Goal: Use online tool/utility: Utilize a website feature to perform a specific function

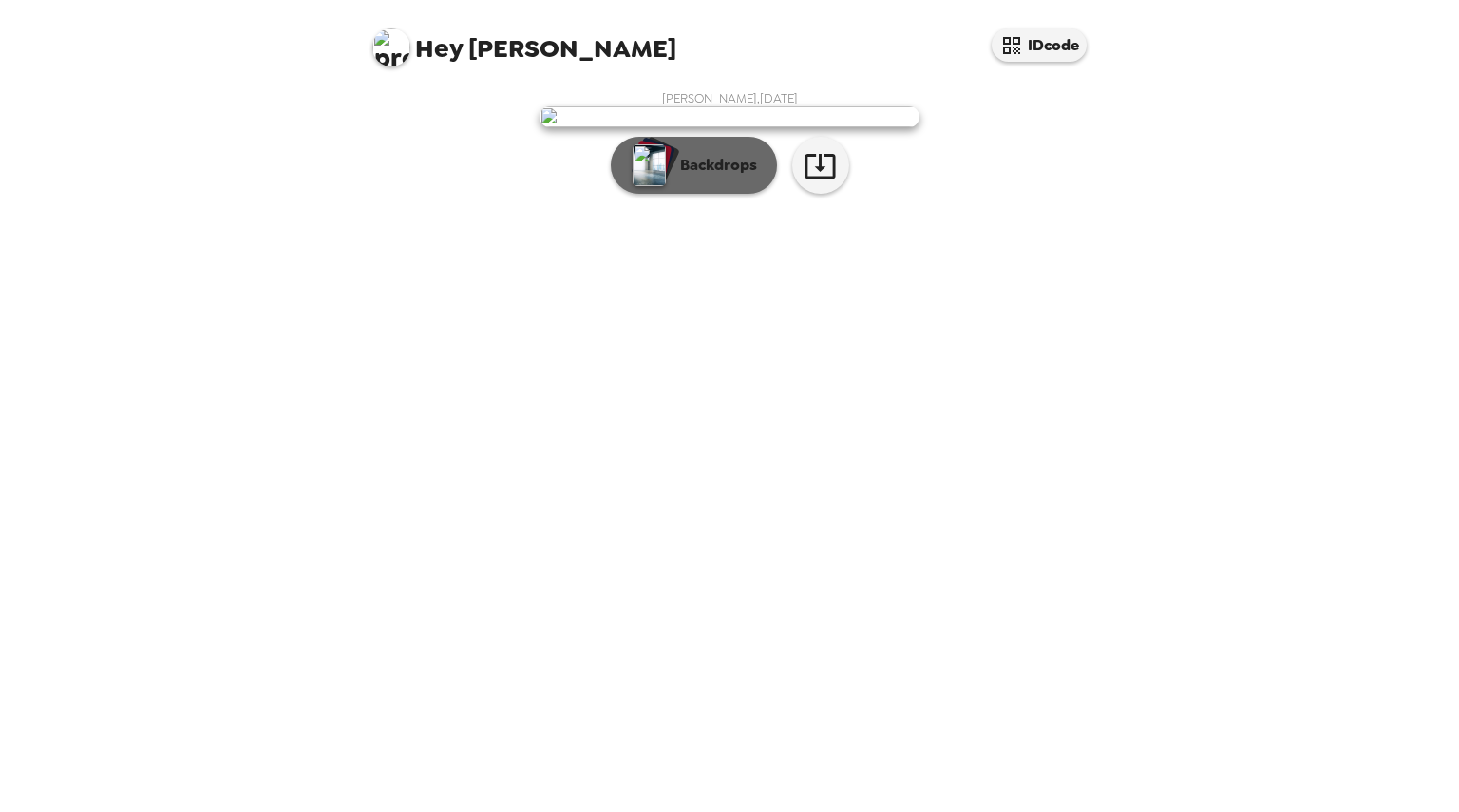
click at [719, 177] on p "Backdrops" at bounding box center [713, 165] width 86 height 22
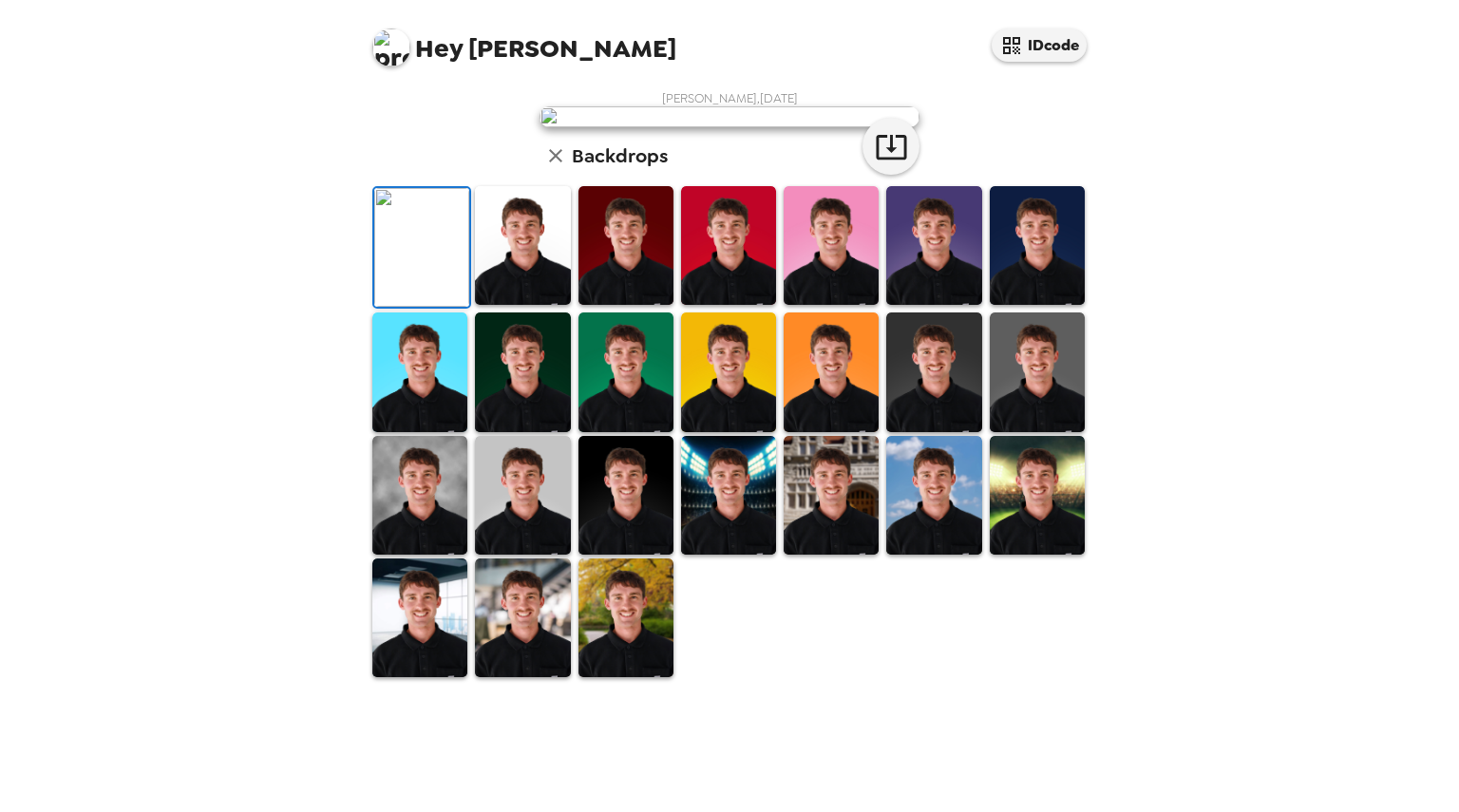
scroll to position [339, 0]
click at [508, 431] on img at bounding box center [522, 372] width 95 height 118
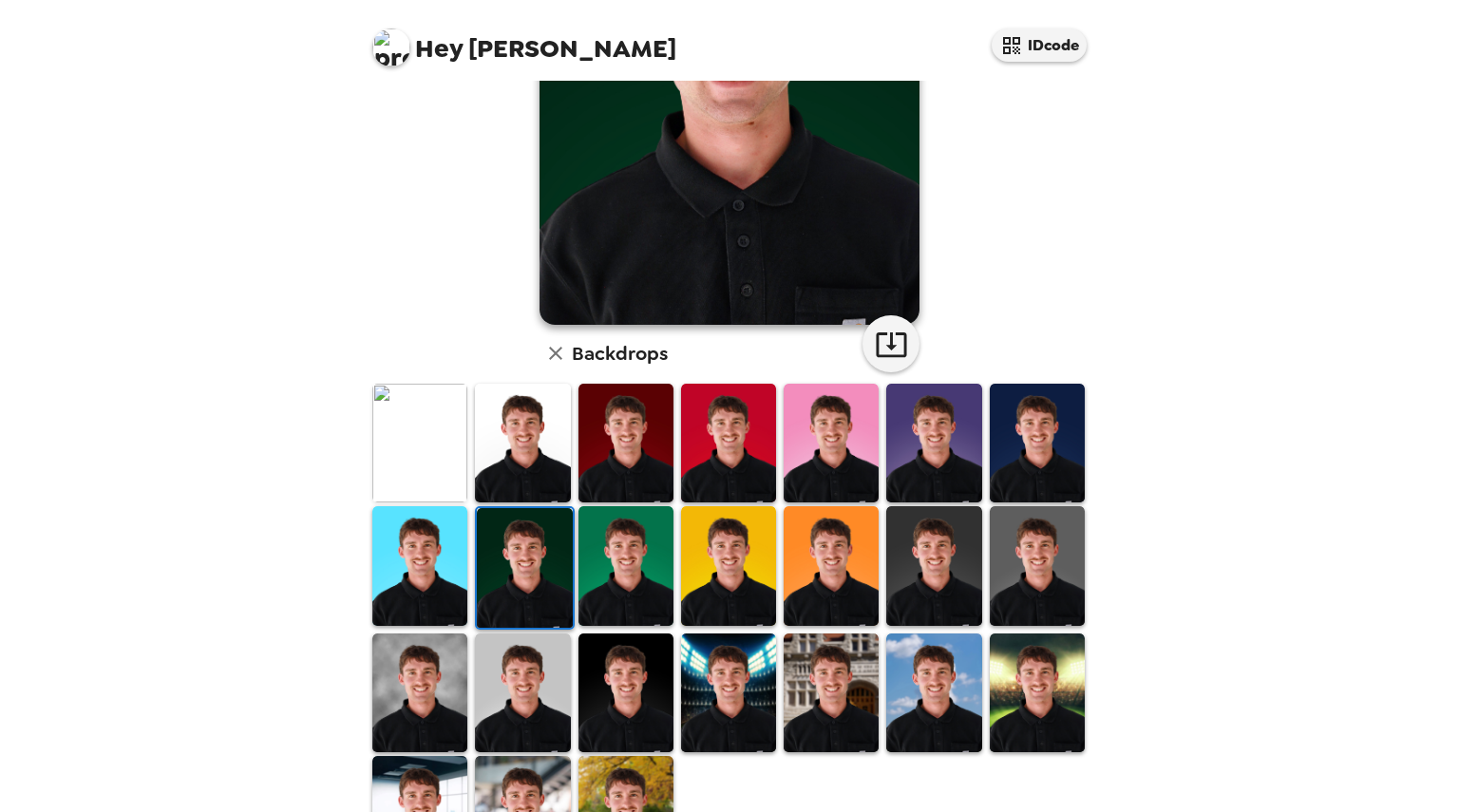
scroll to position [257, 0]
click at [431, 681] on img at bounding box center [420, 692] width 95 height 118
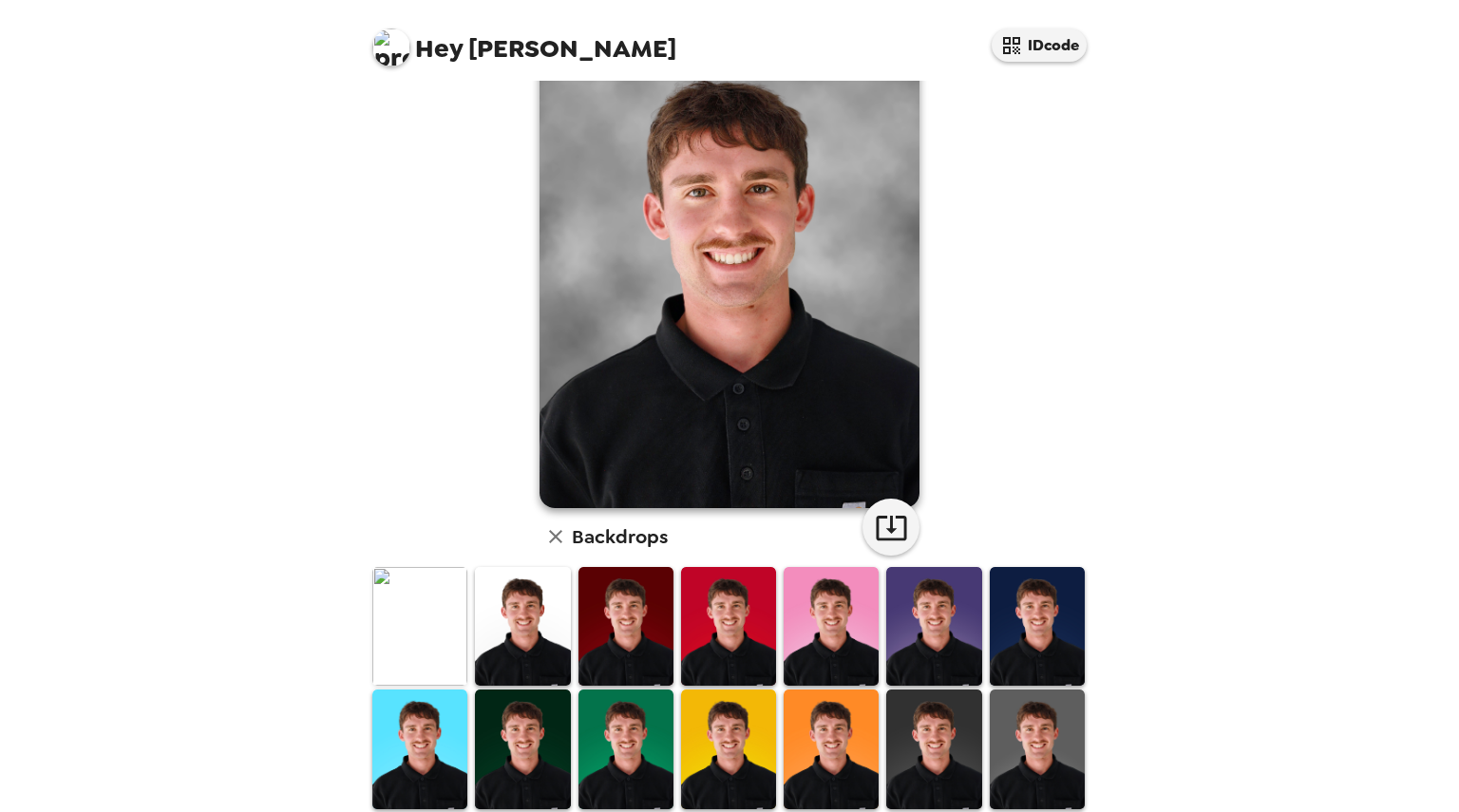
scroll to position [80, 0]
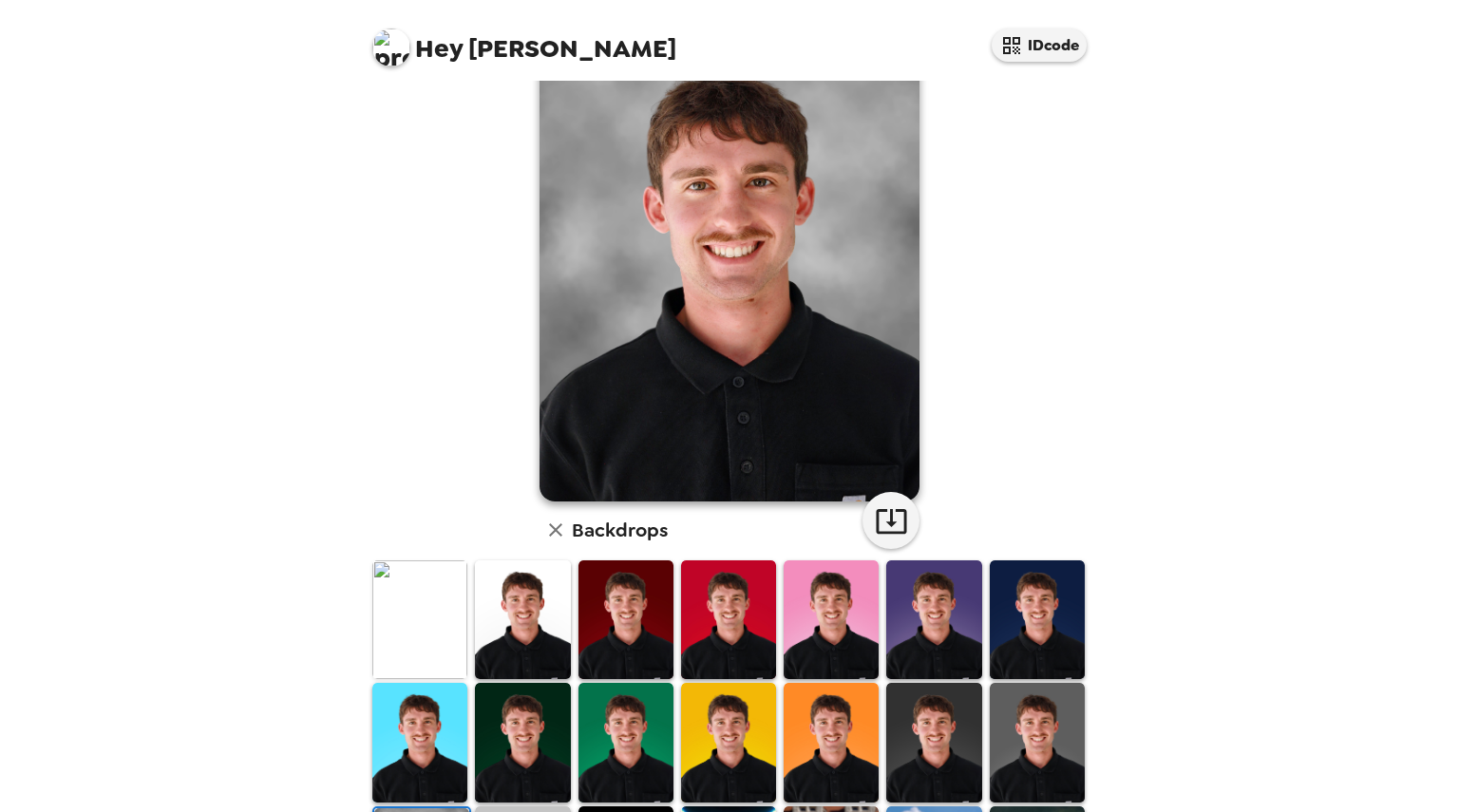
click at [512, 749] on img at bounding box center [522, 742] width 95 height 118
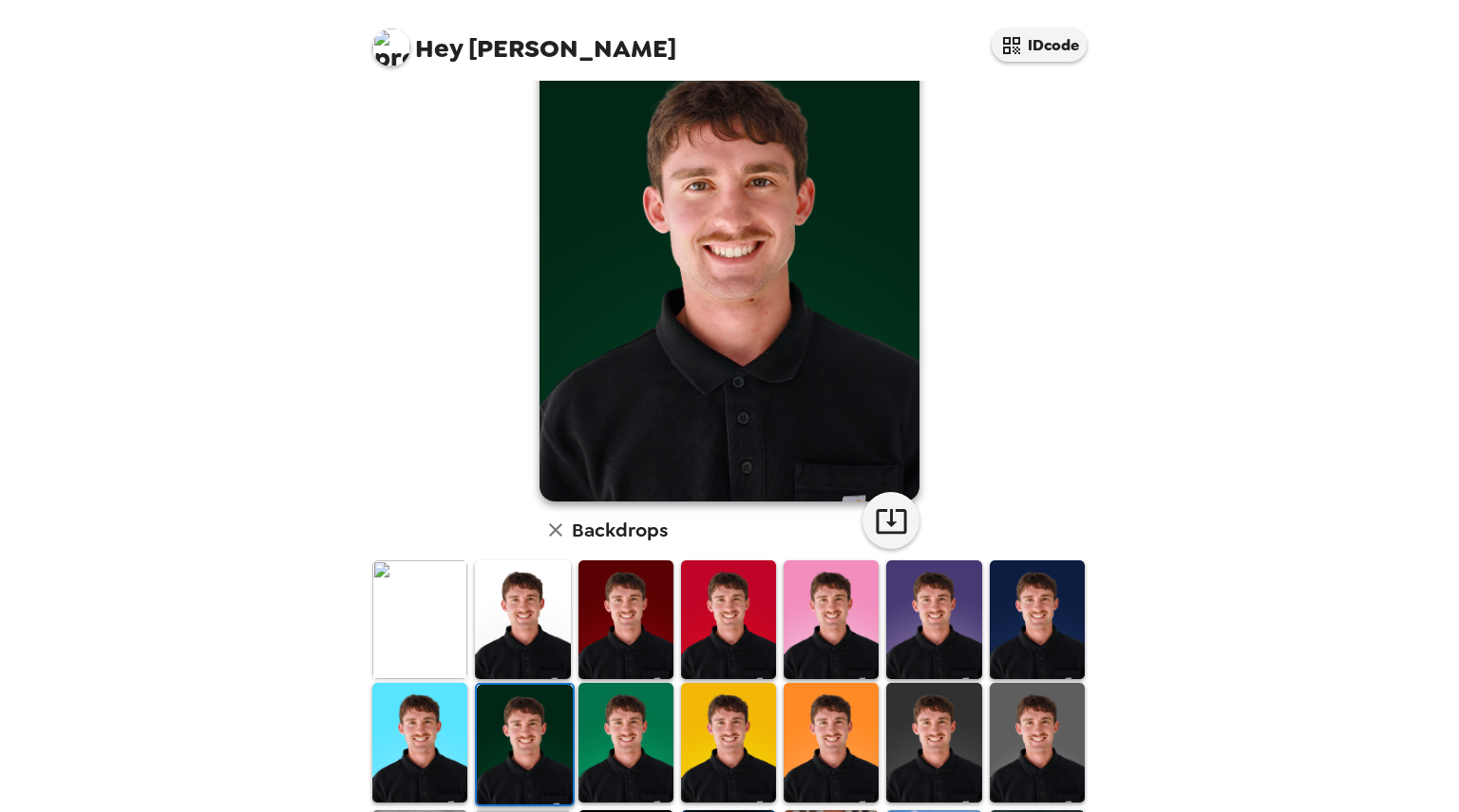
scroll to position [167, 0]
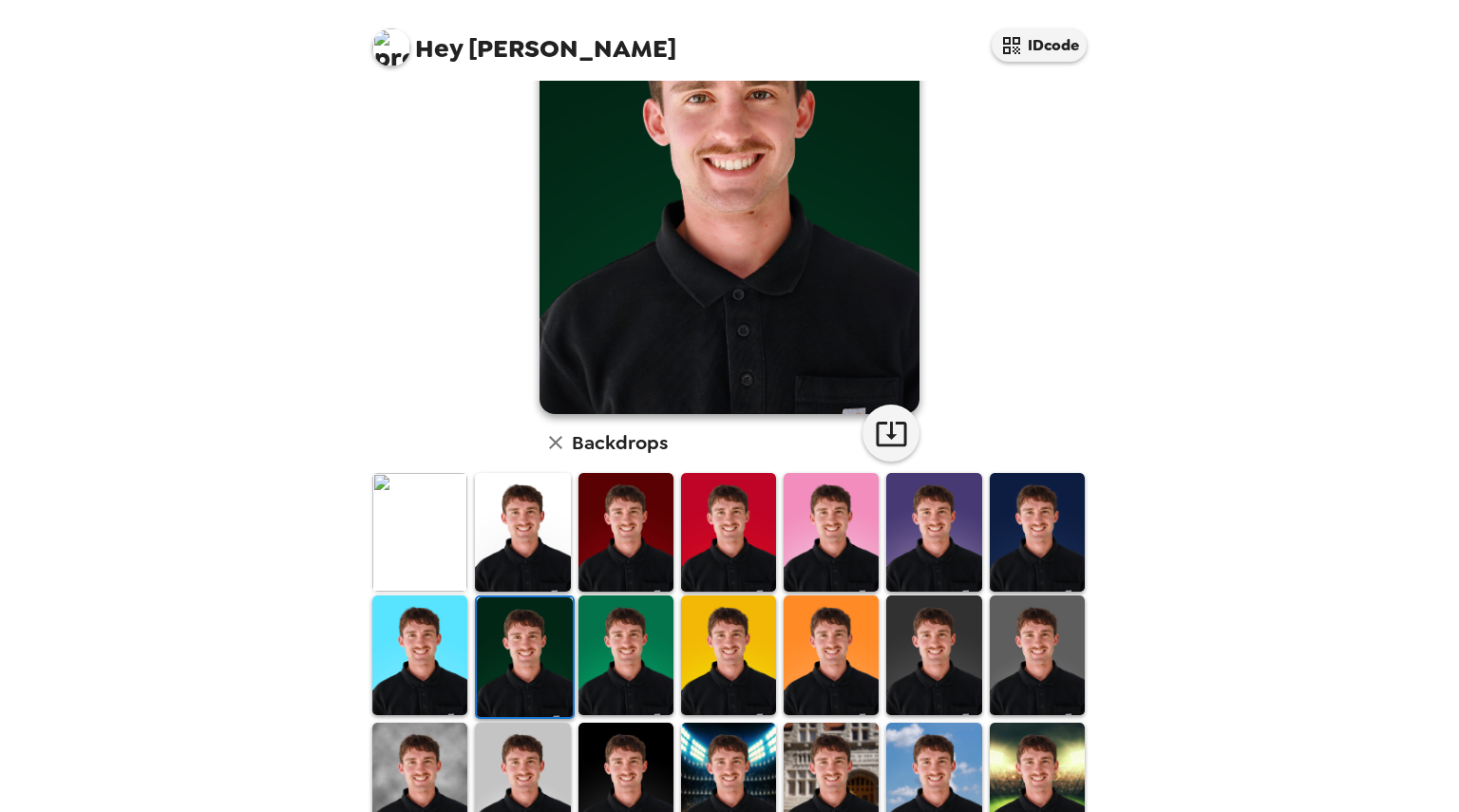
click at [521, 747] on img at bounding box center [522, 782] width 95 height 118
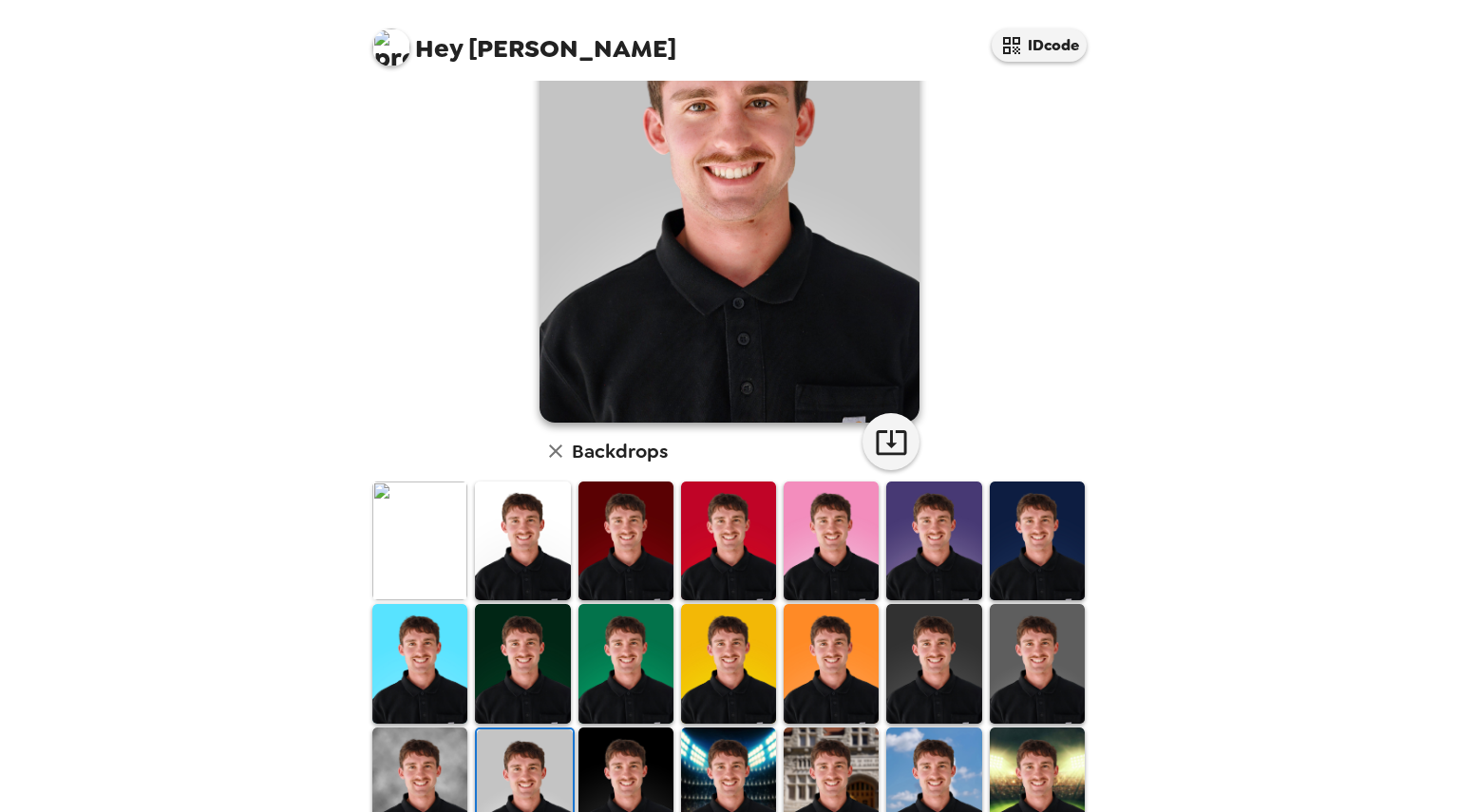
scroll to position [159, 0]
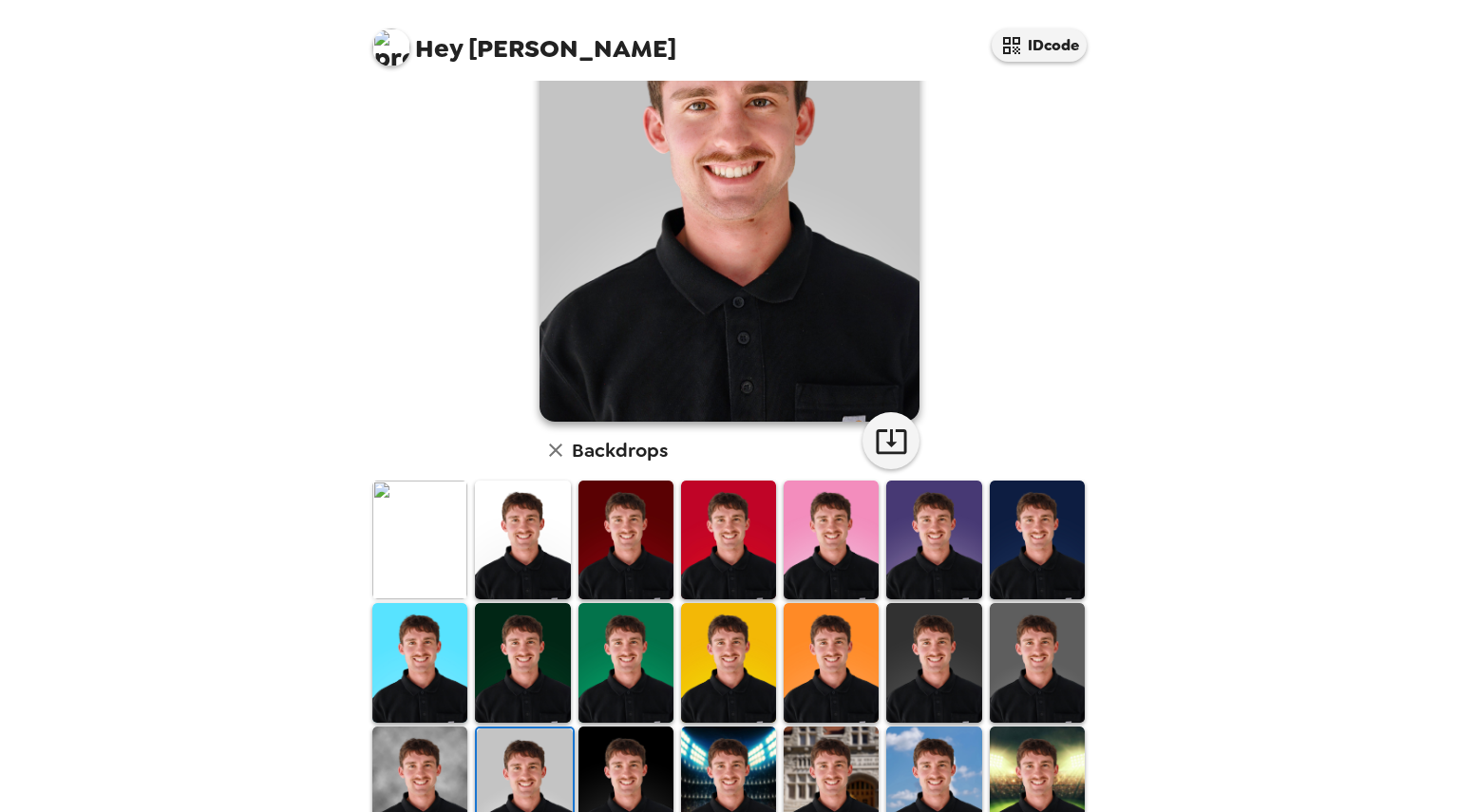
click at [1011, 672] on img at bounding box center [1037, 663] width 95 height 118
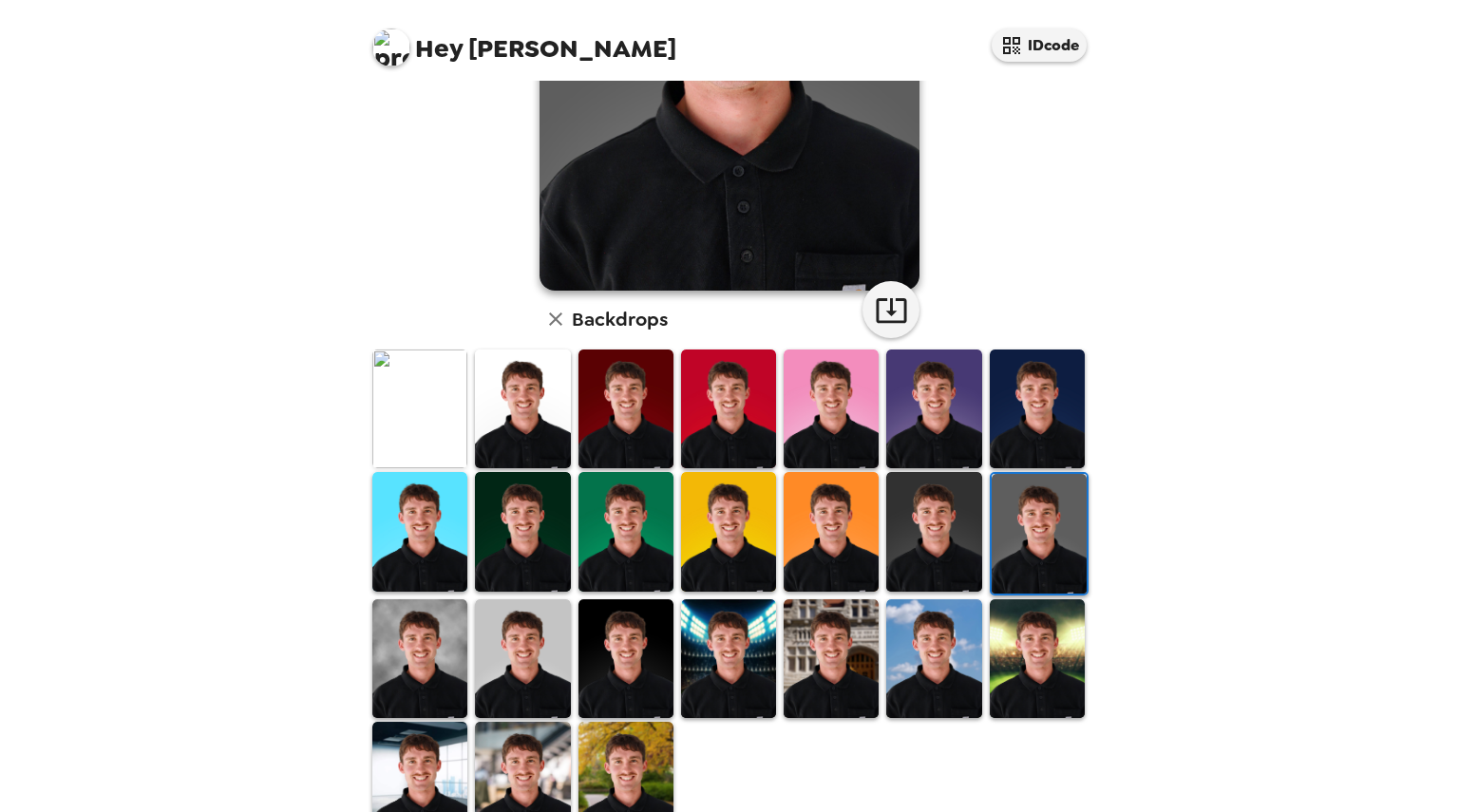
scroll to position [339, 0]
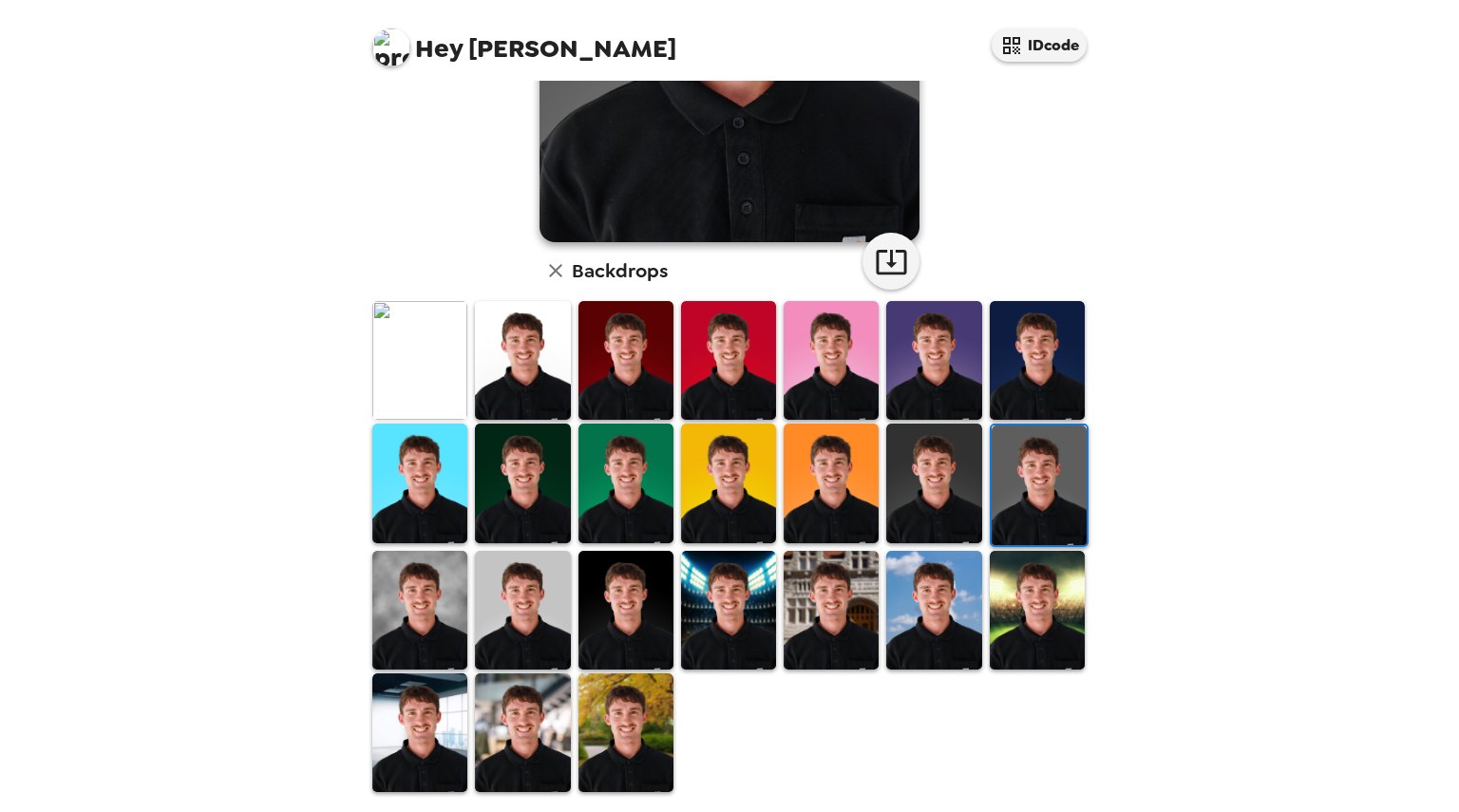
click at [746, 607] on img at bounding box center [729, 610] width 95 height 118
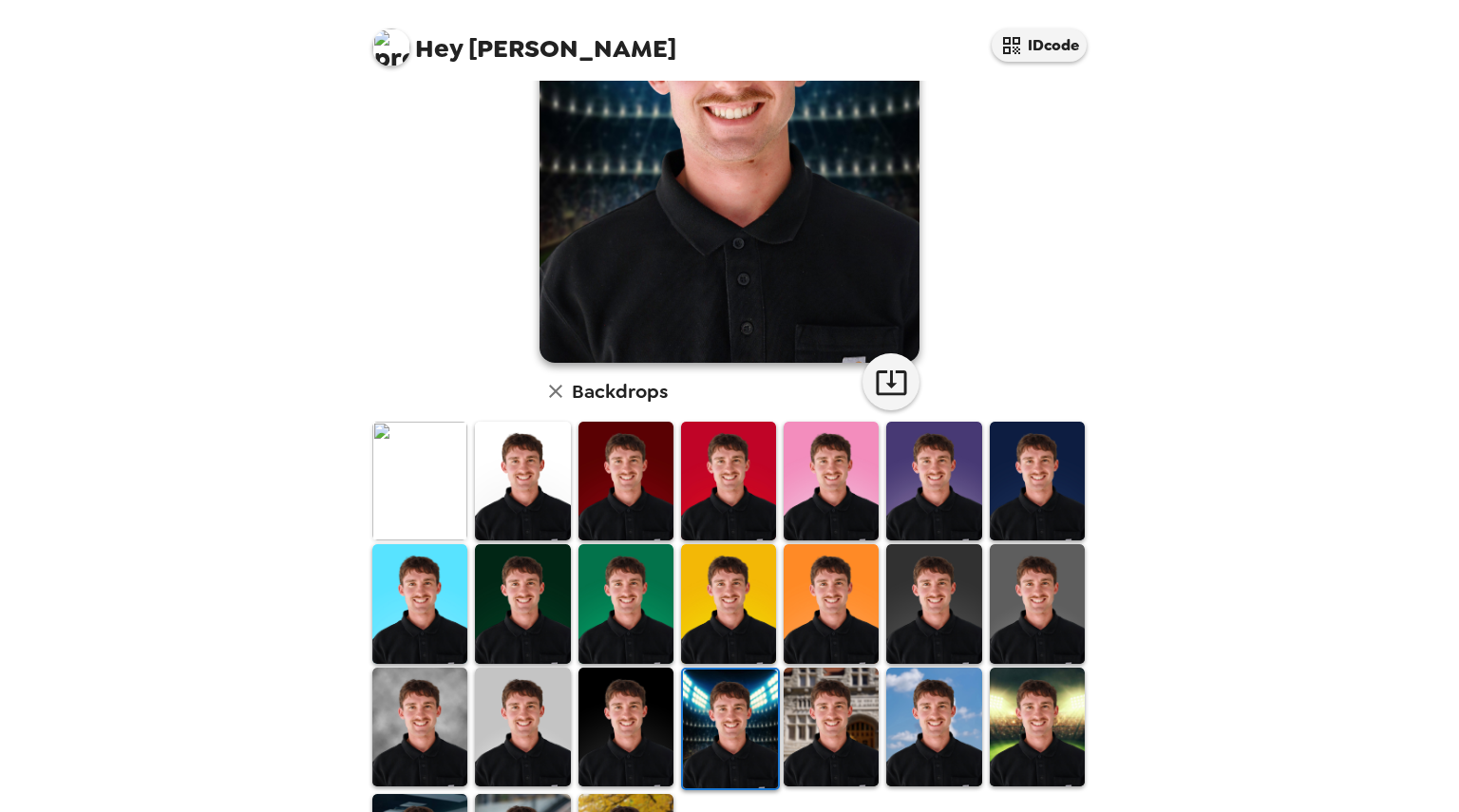
scroll to position [221, 0]
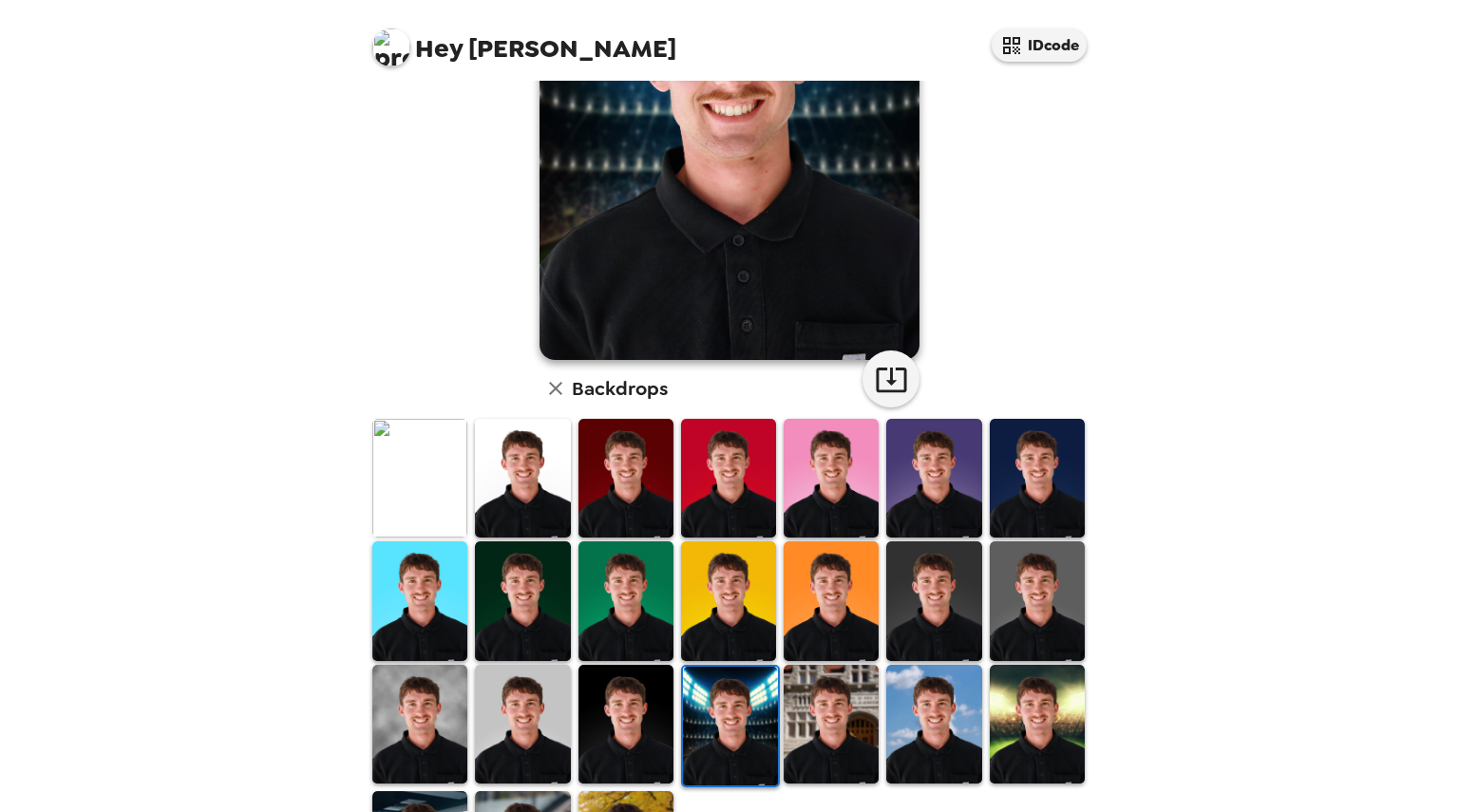
click at [1003, 743] on img at bounding box center [1037, 724] width 95 height 118
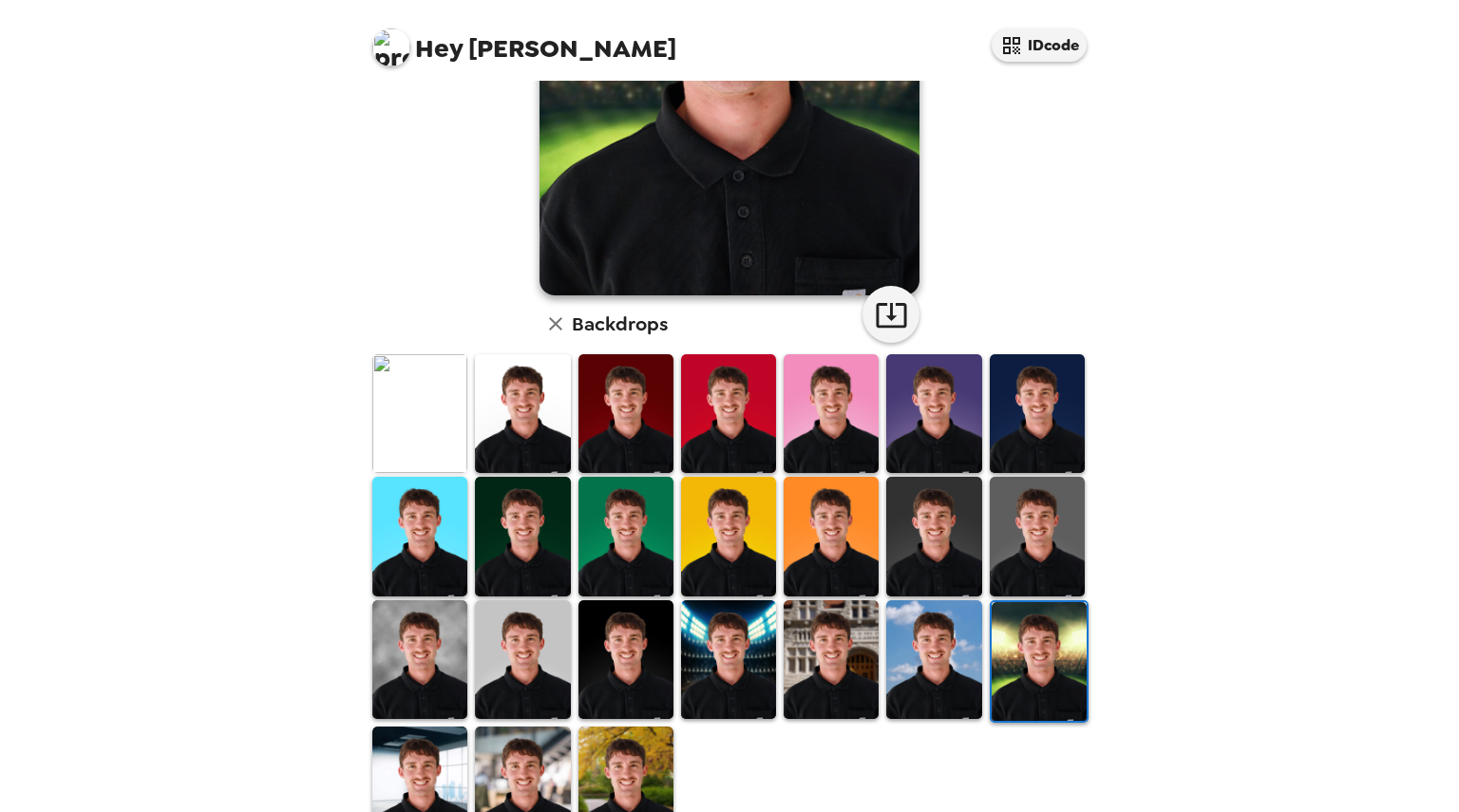
scroll to position [287, 0]
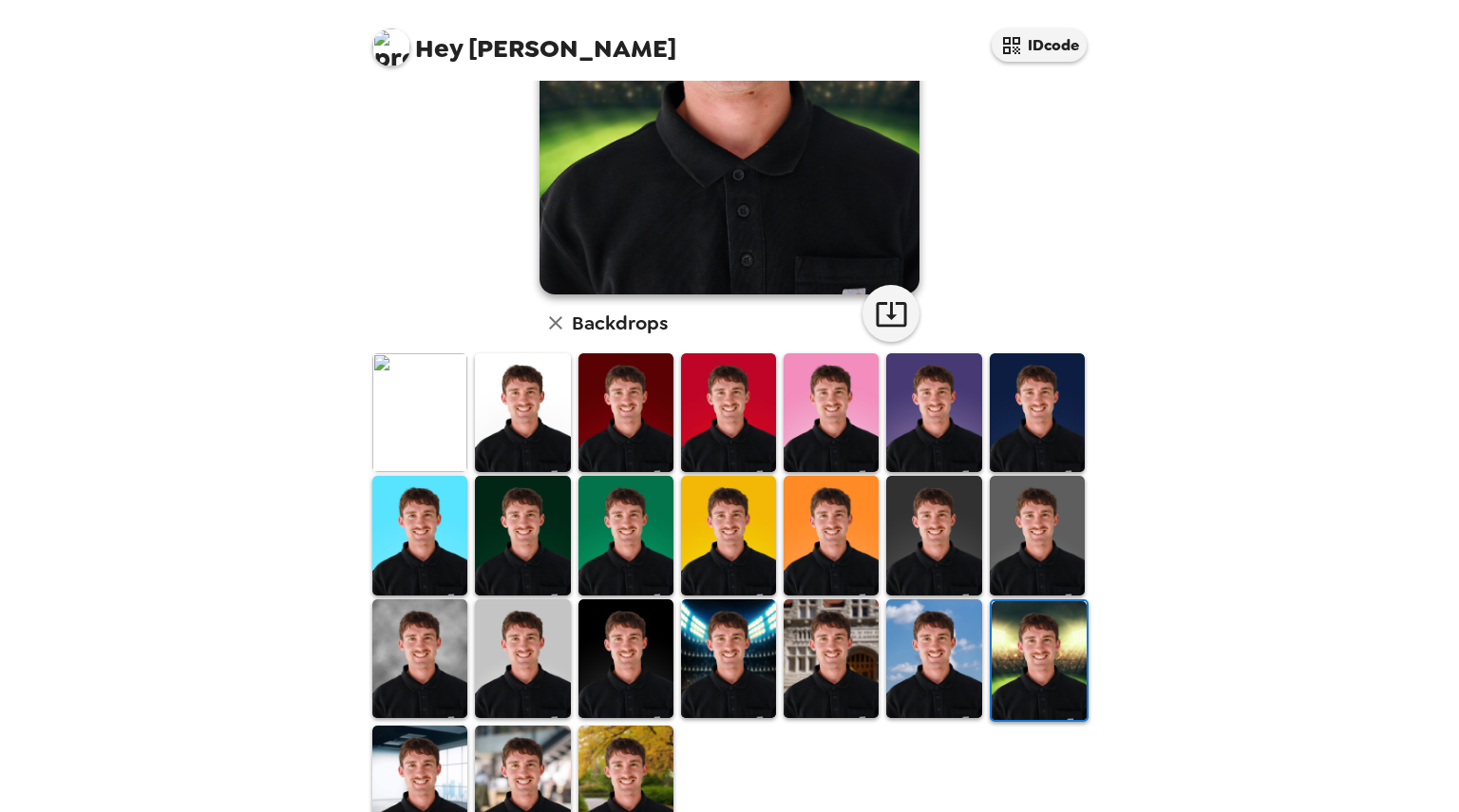
click at [621, 755] on img at bounding box center [626, 785] width 95 height 118
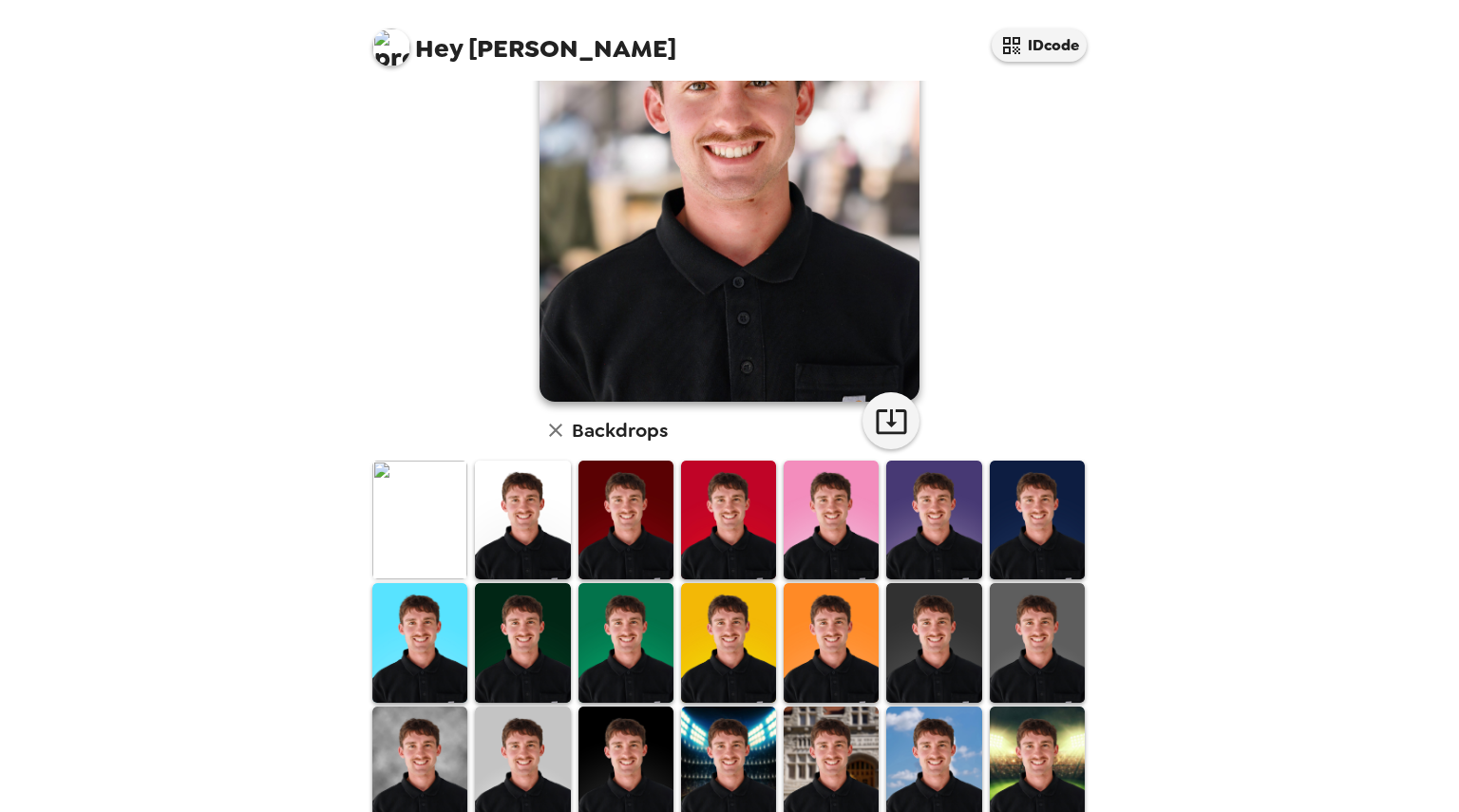
scroll to position [180, 0]
click at [515, 736] on img at bounding box center [522, 764] width 95 height 118
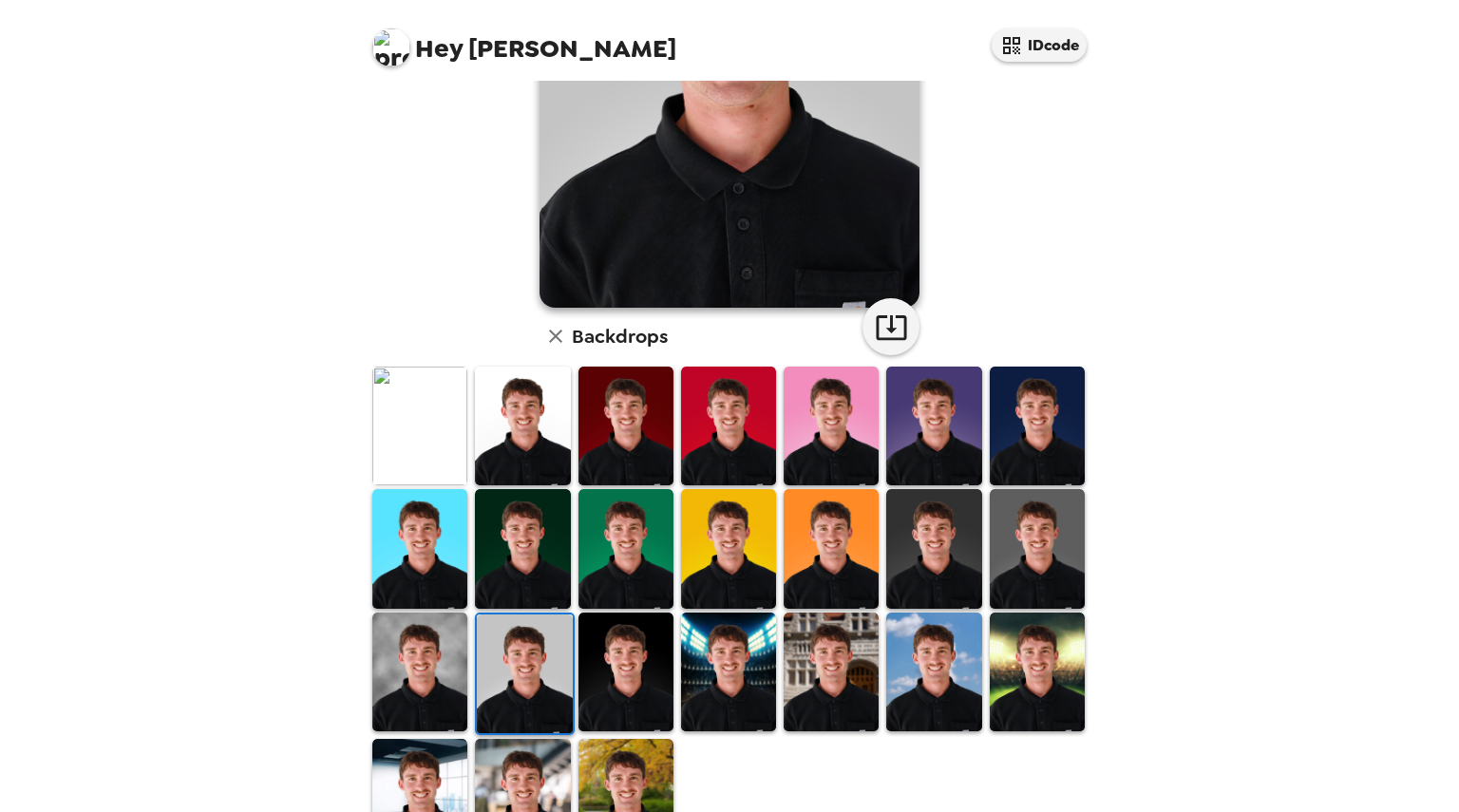
scroll to position [275, 0]
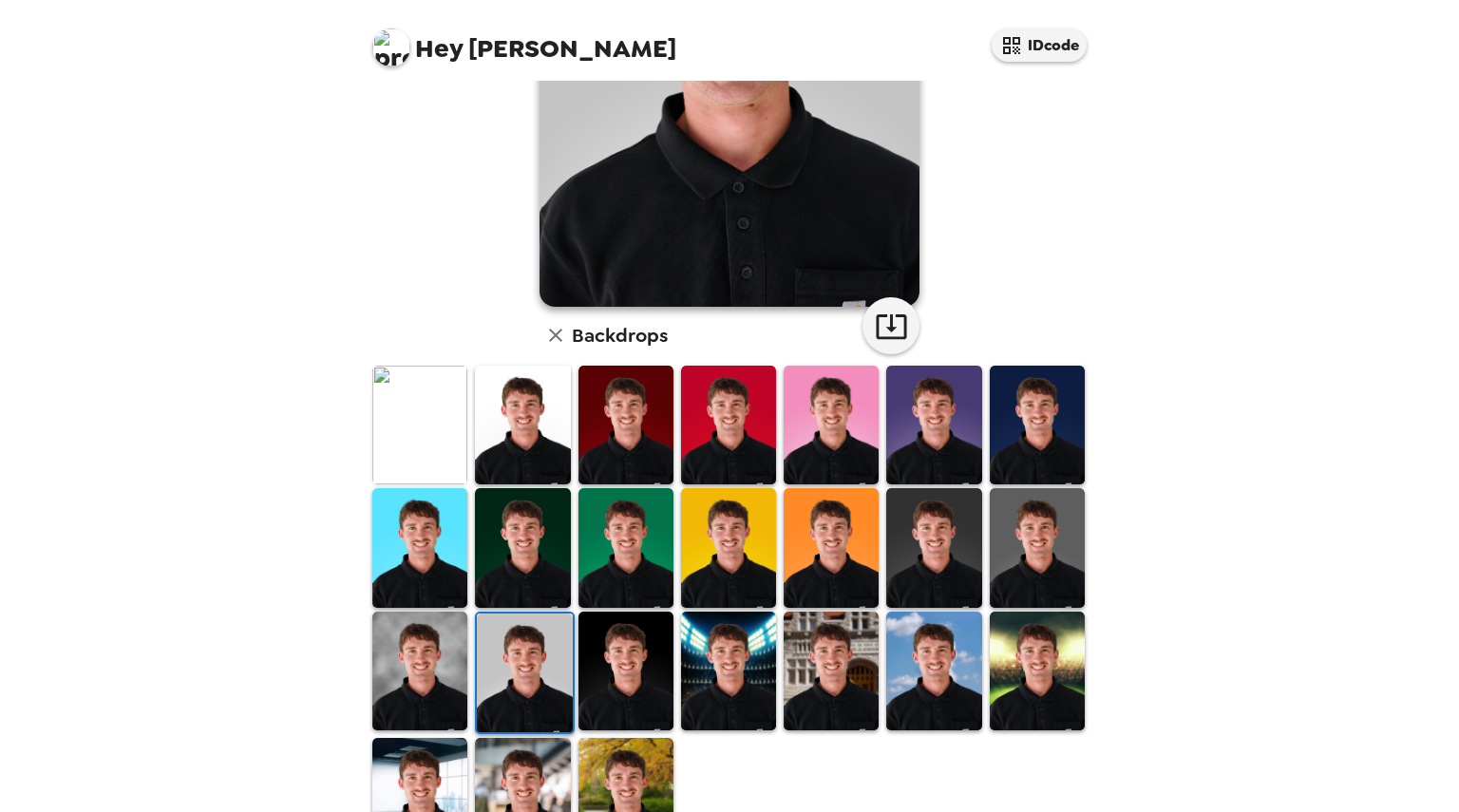
click at [517, 752] on img at bounding box center [522, 797] width 95 height 118
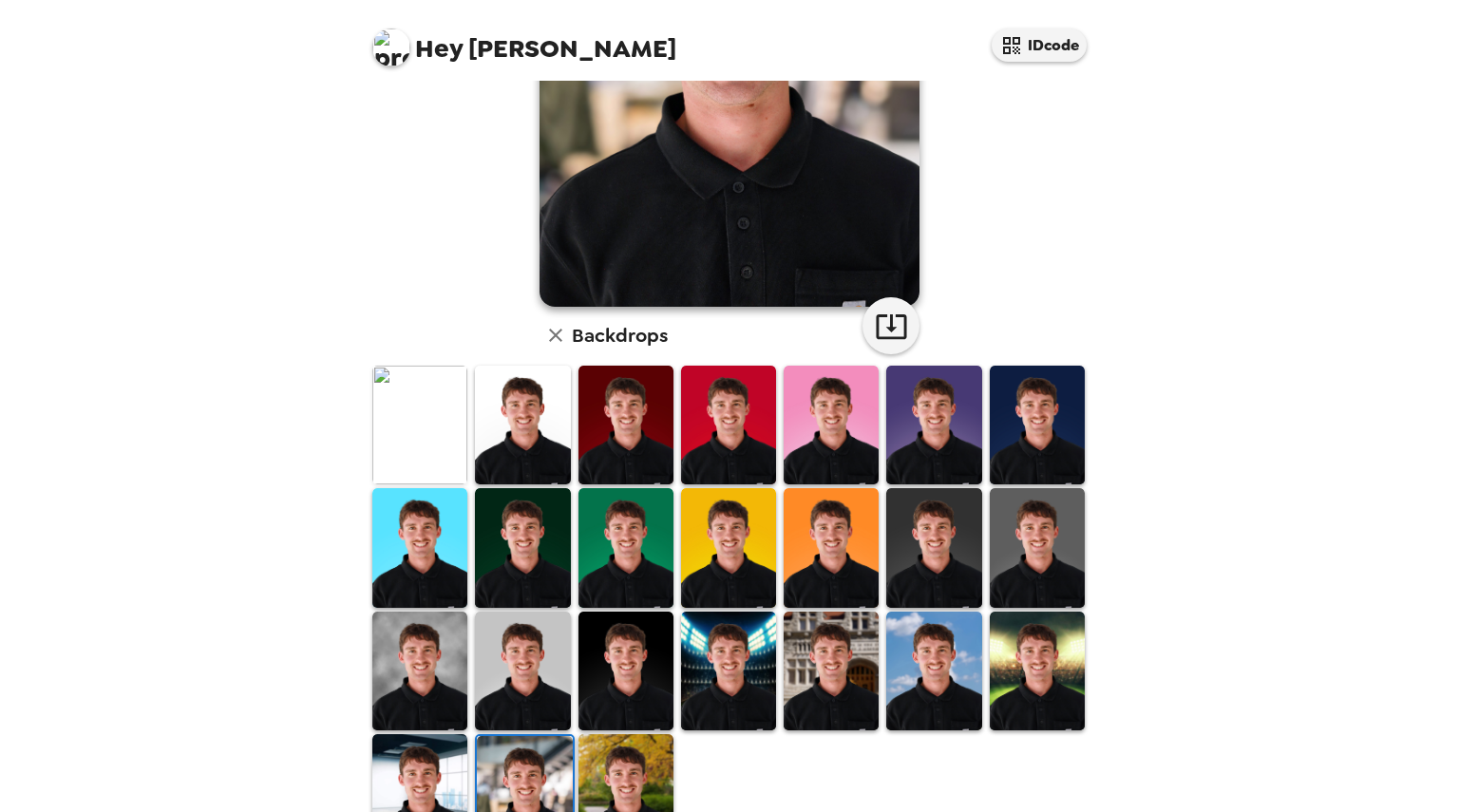
scroll to position [0, 0]
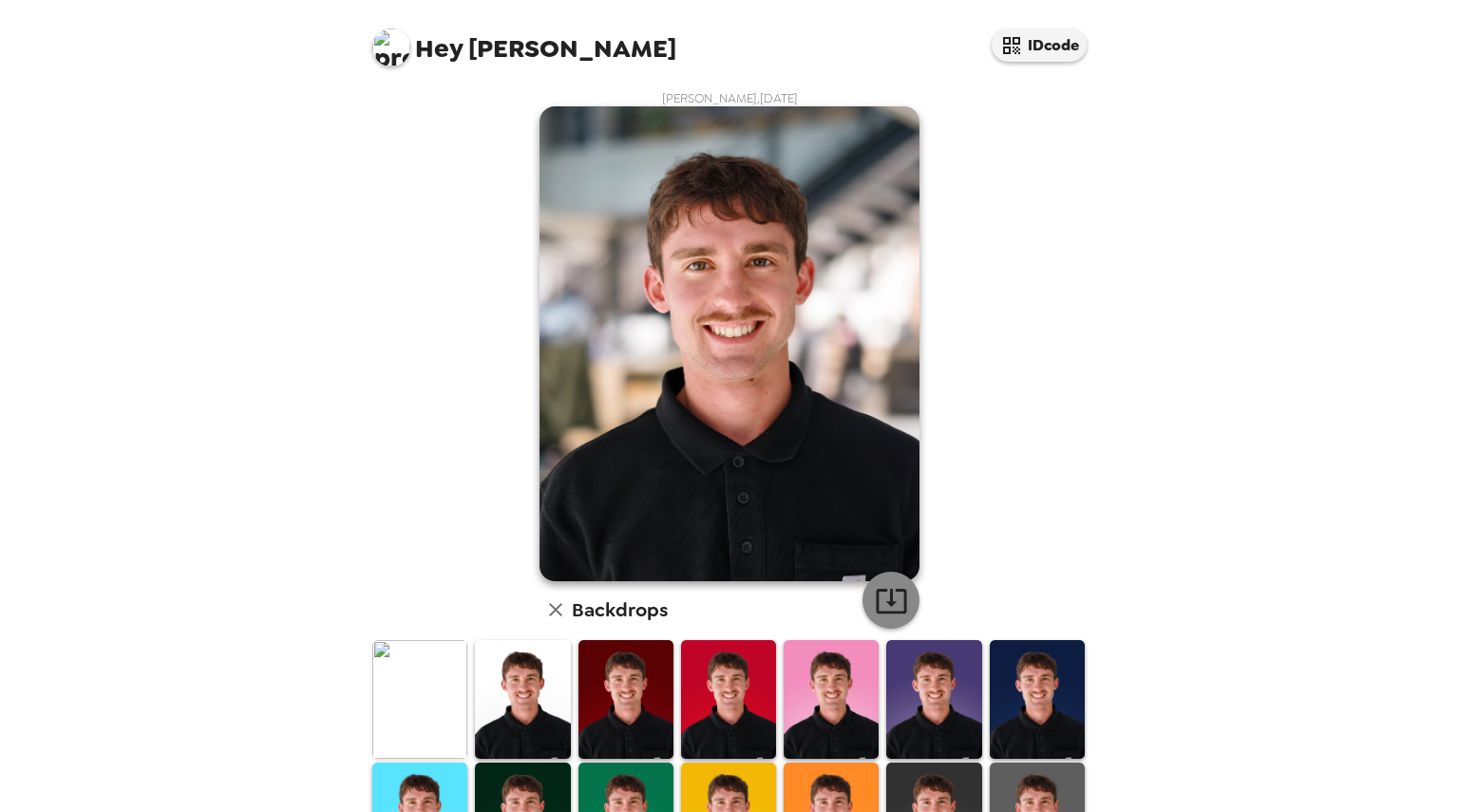
click at [892, 602] on icon "button" at bounding box center [892, 601] width 33 height 33
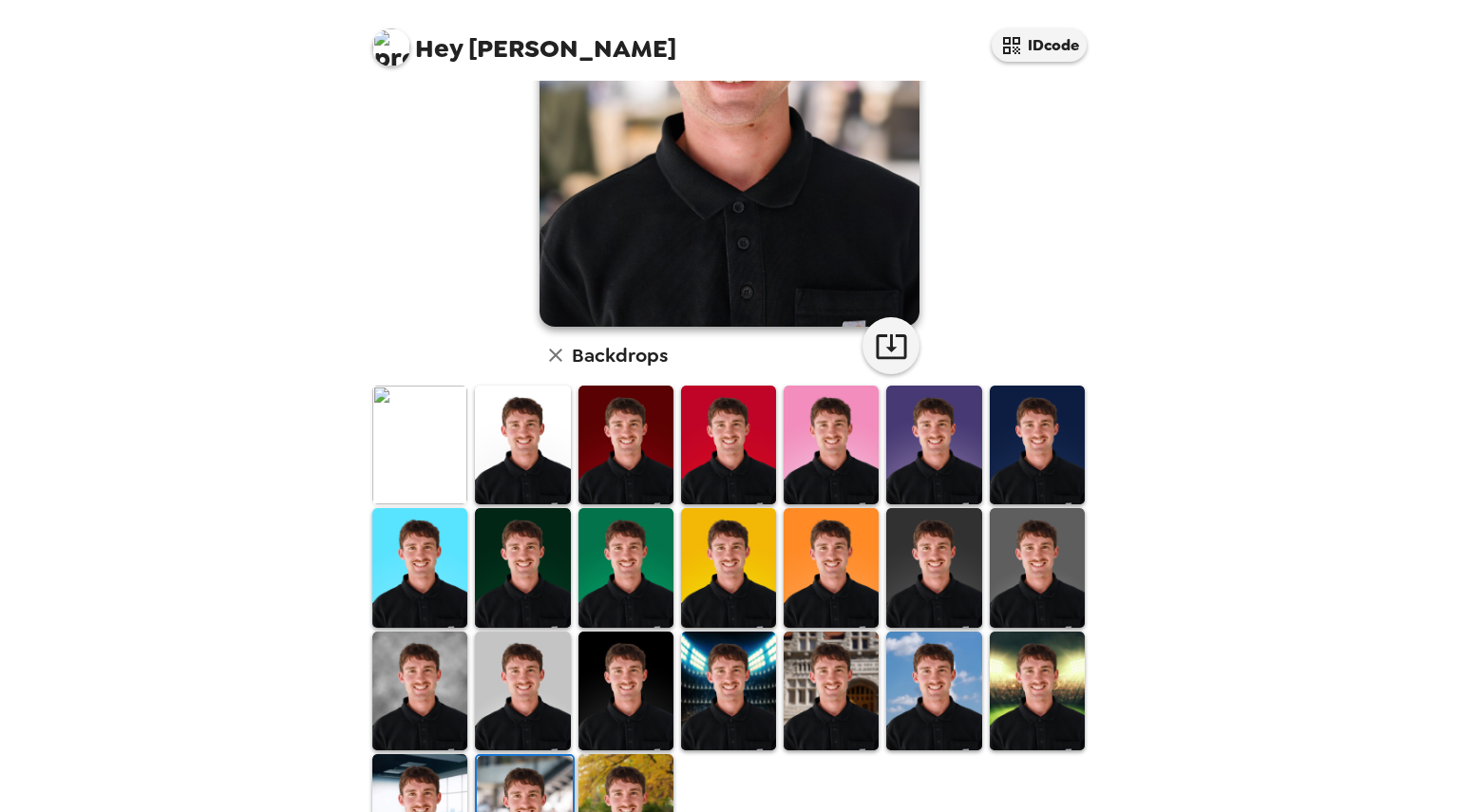
scroll to position [244, 0]
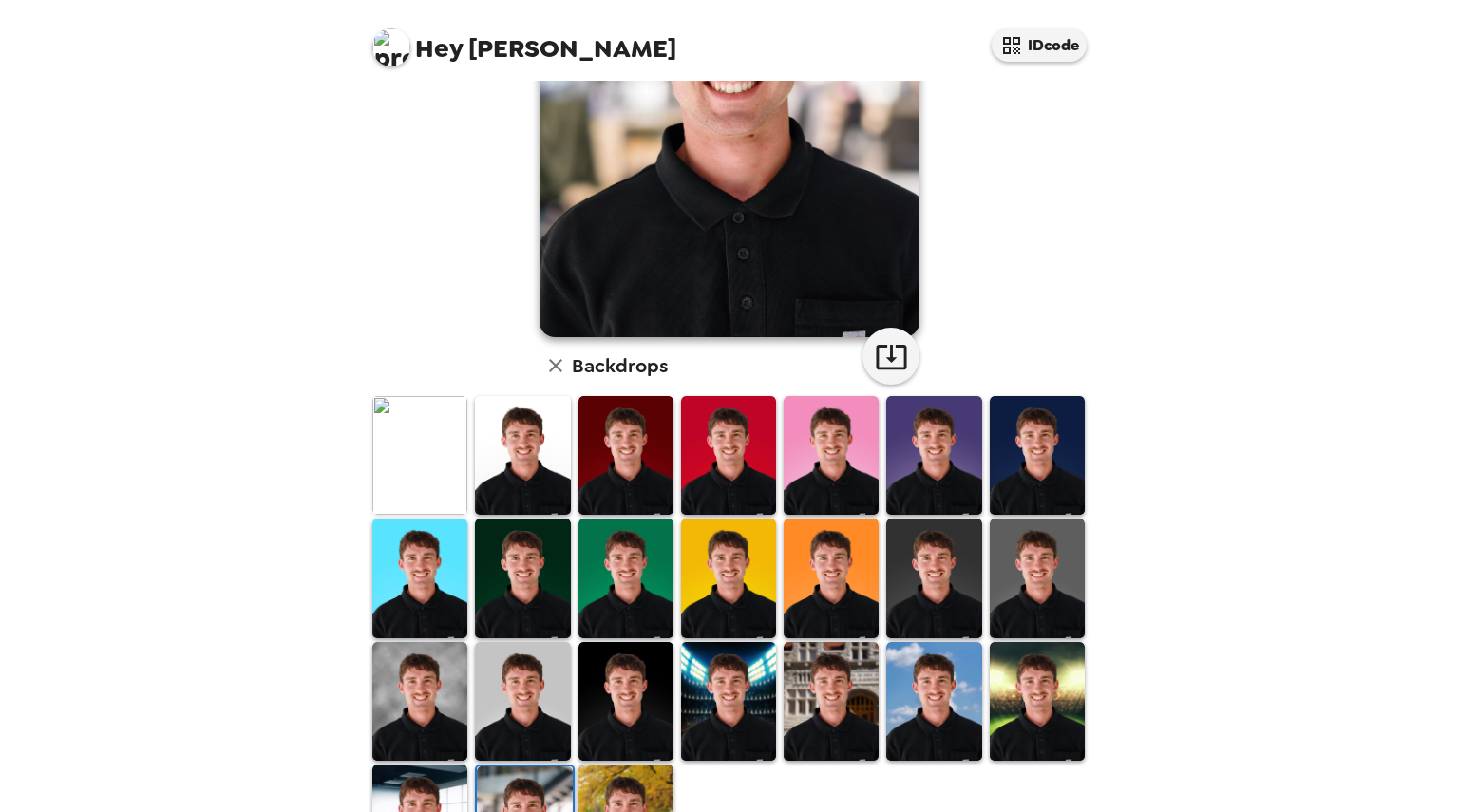
click at [403, 687] on img at bounding box center [420, 701] width 95 height 118
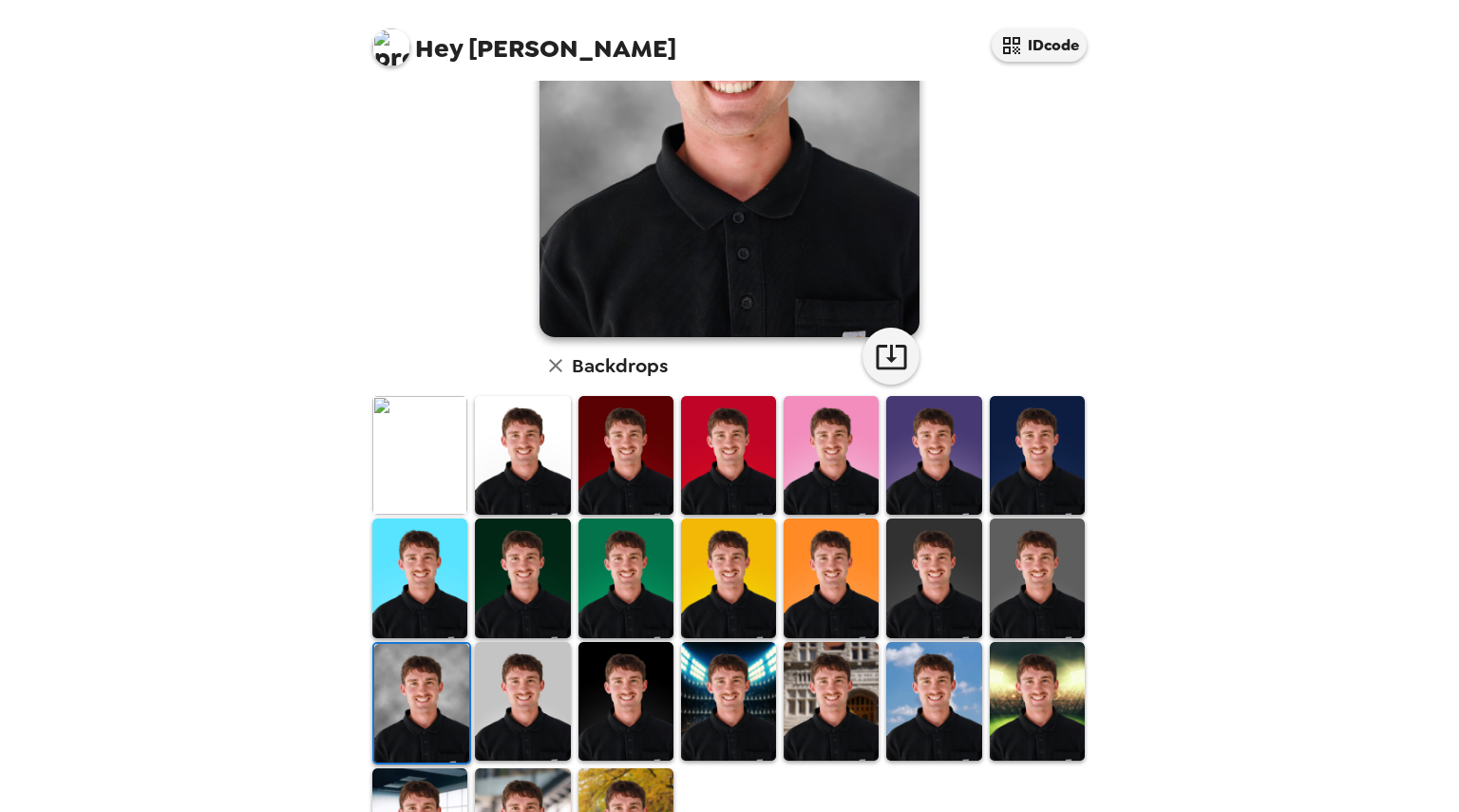
scroll to position [0, 0]
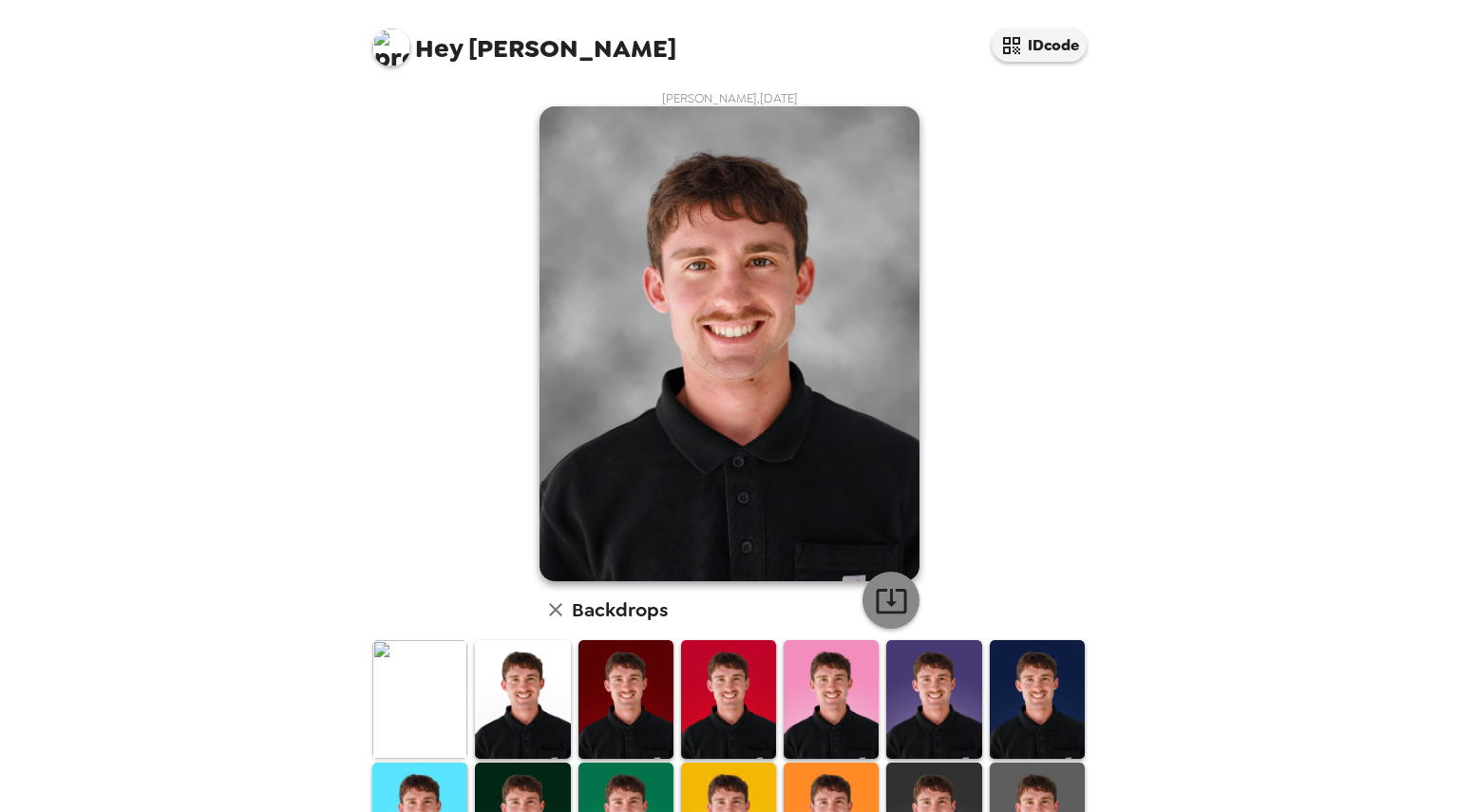
click at [896, 593] on icon "button" at bounding box center [891, 601] width 30 height 24
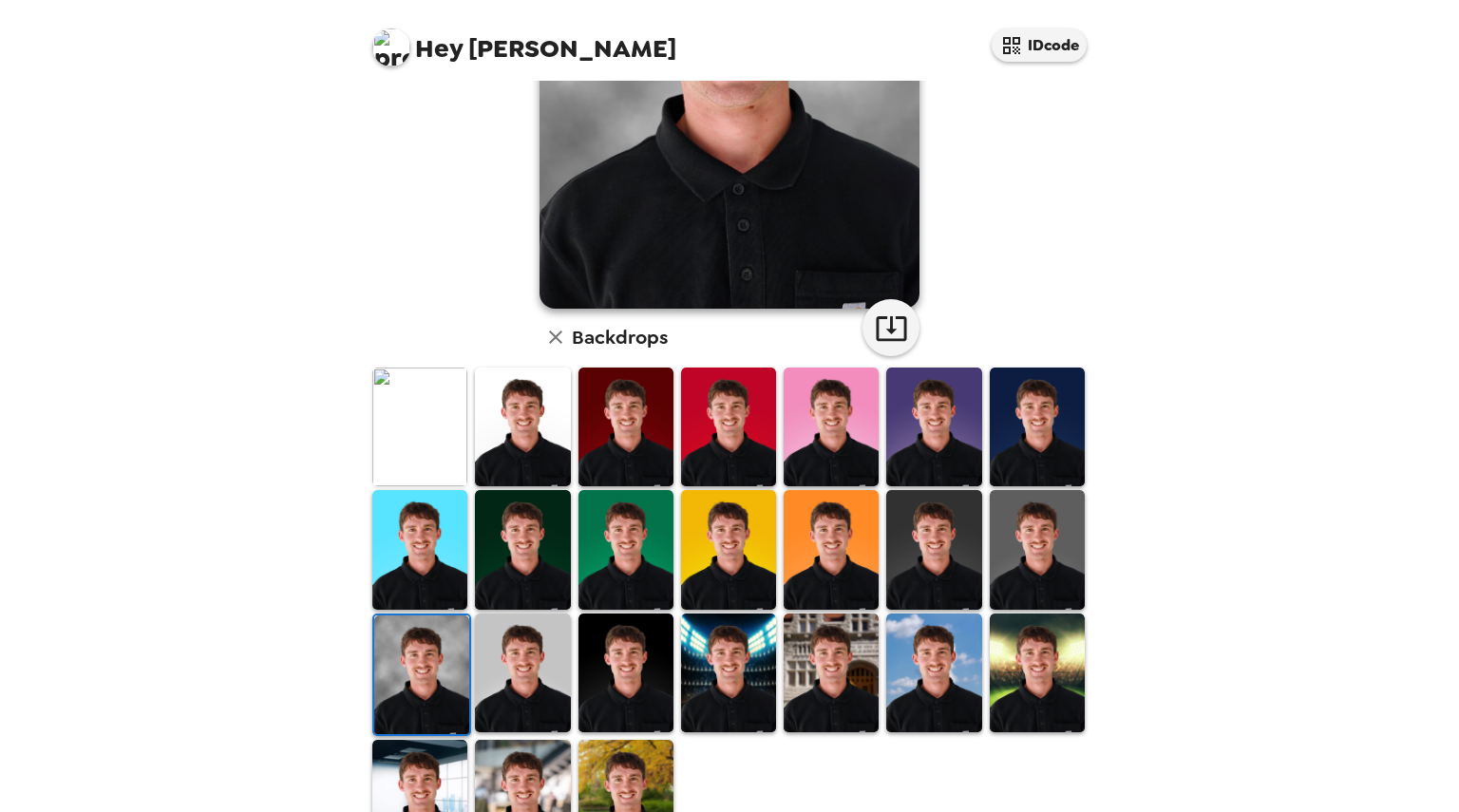
scroll to position [272, 0]
click at [939, 632] on img at bounding box center [933, 673] width 95 height 118
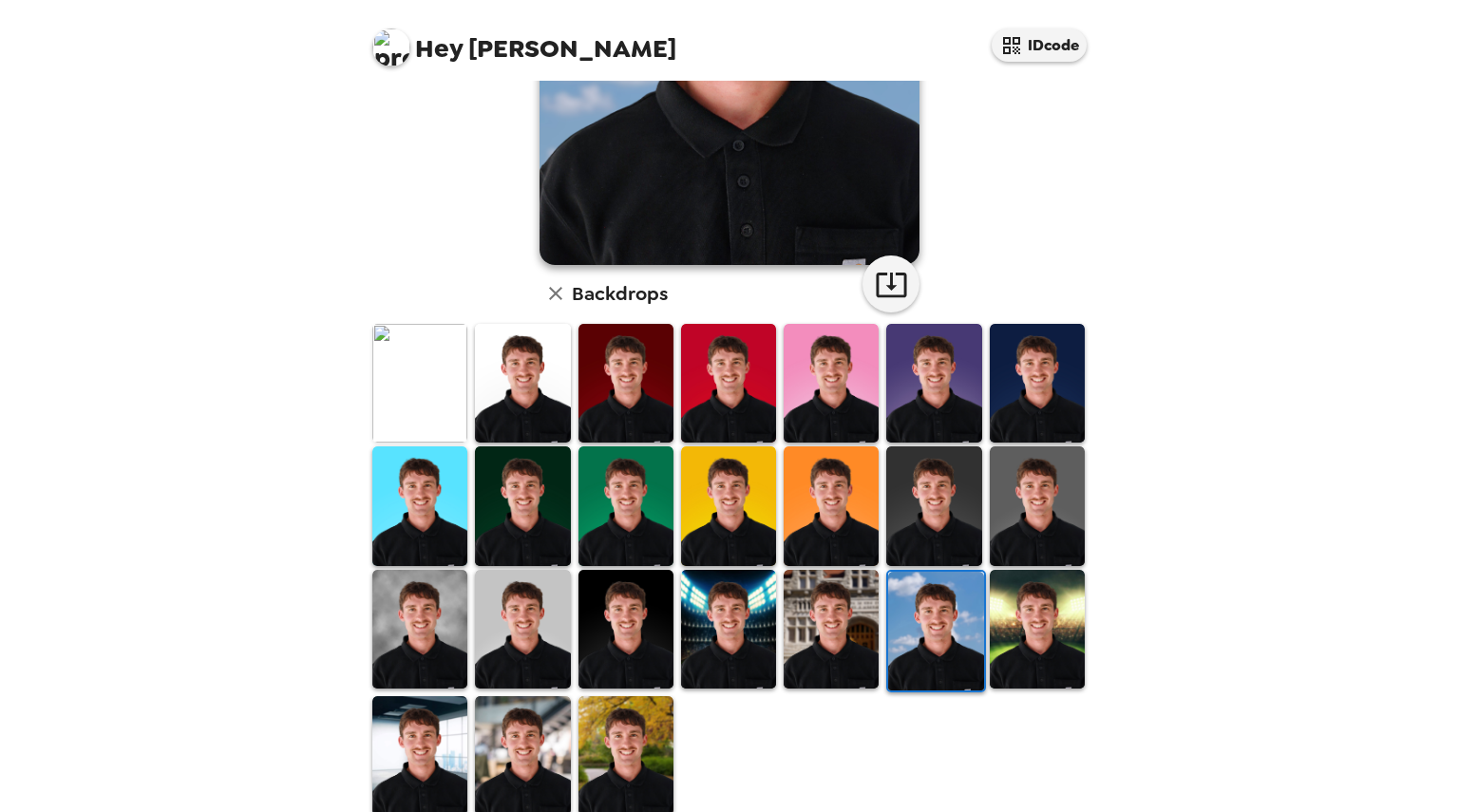
scroll to position [317, 0]
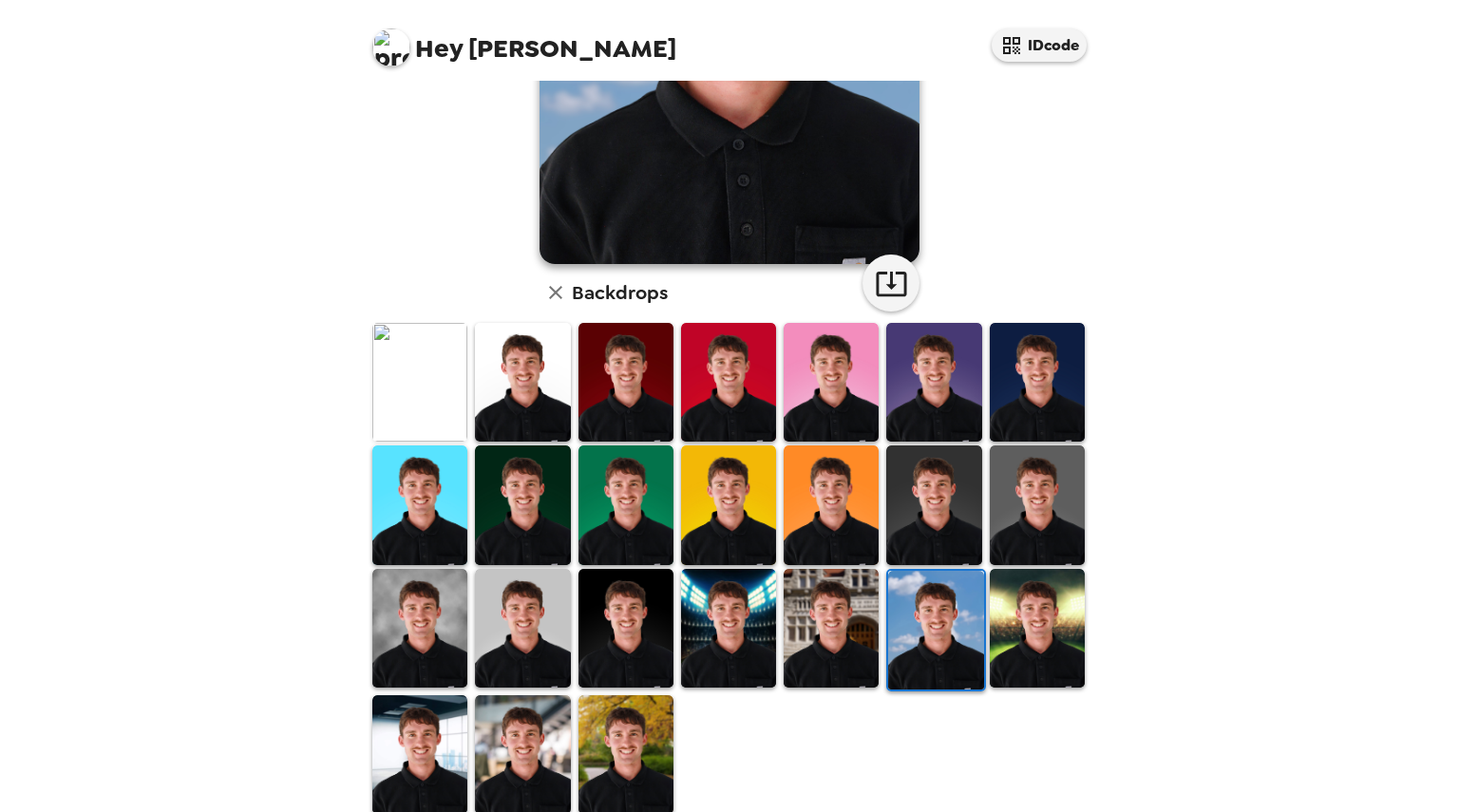
click at [603, 740] on img at bounding box center [626, 755] width 95 height 118
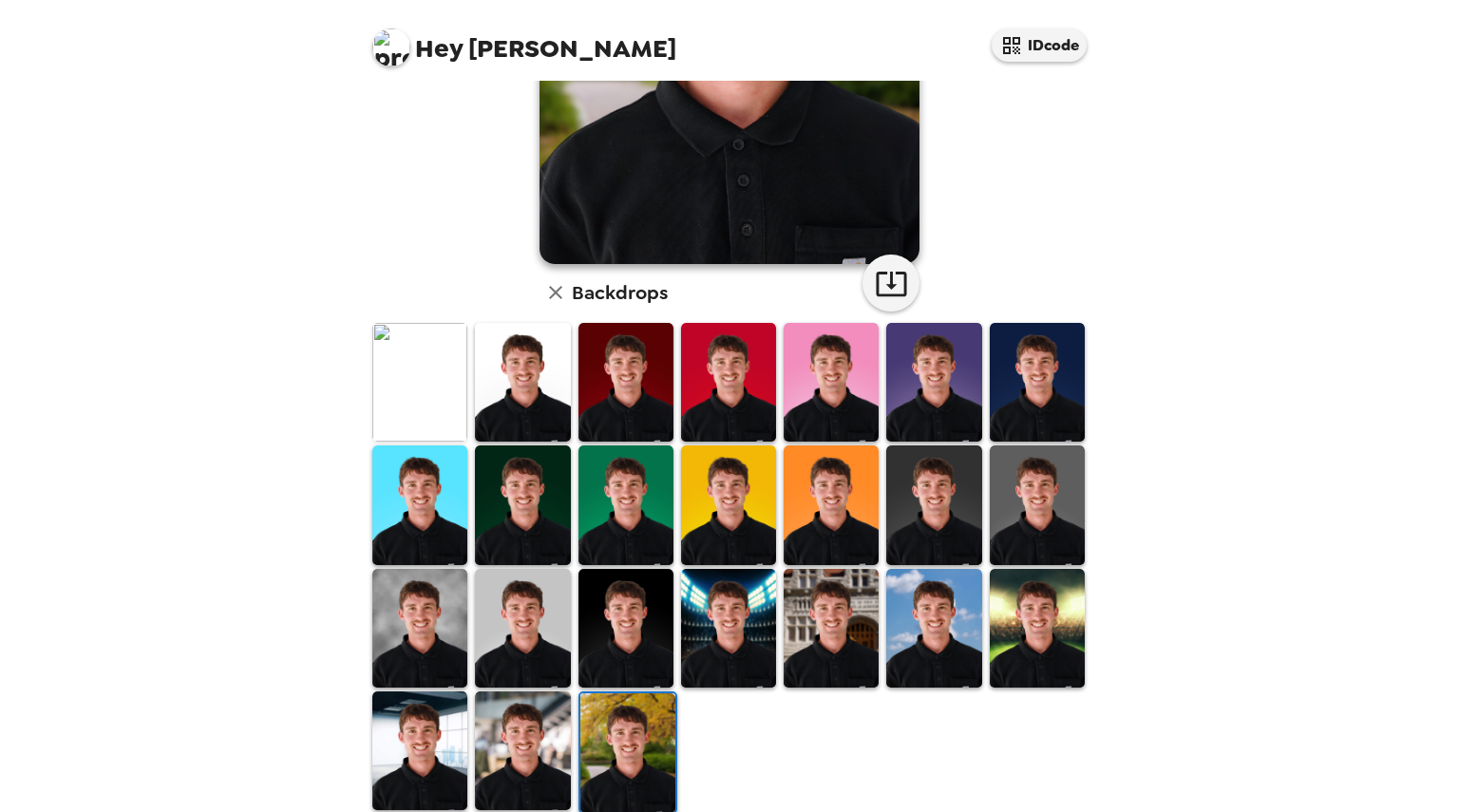
click at [603, 517] on img at bounding box center [626, 504] width 95 height 118
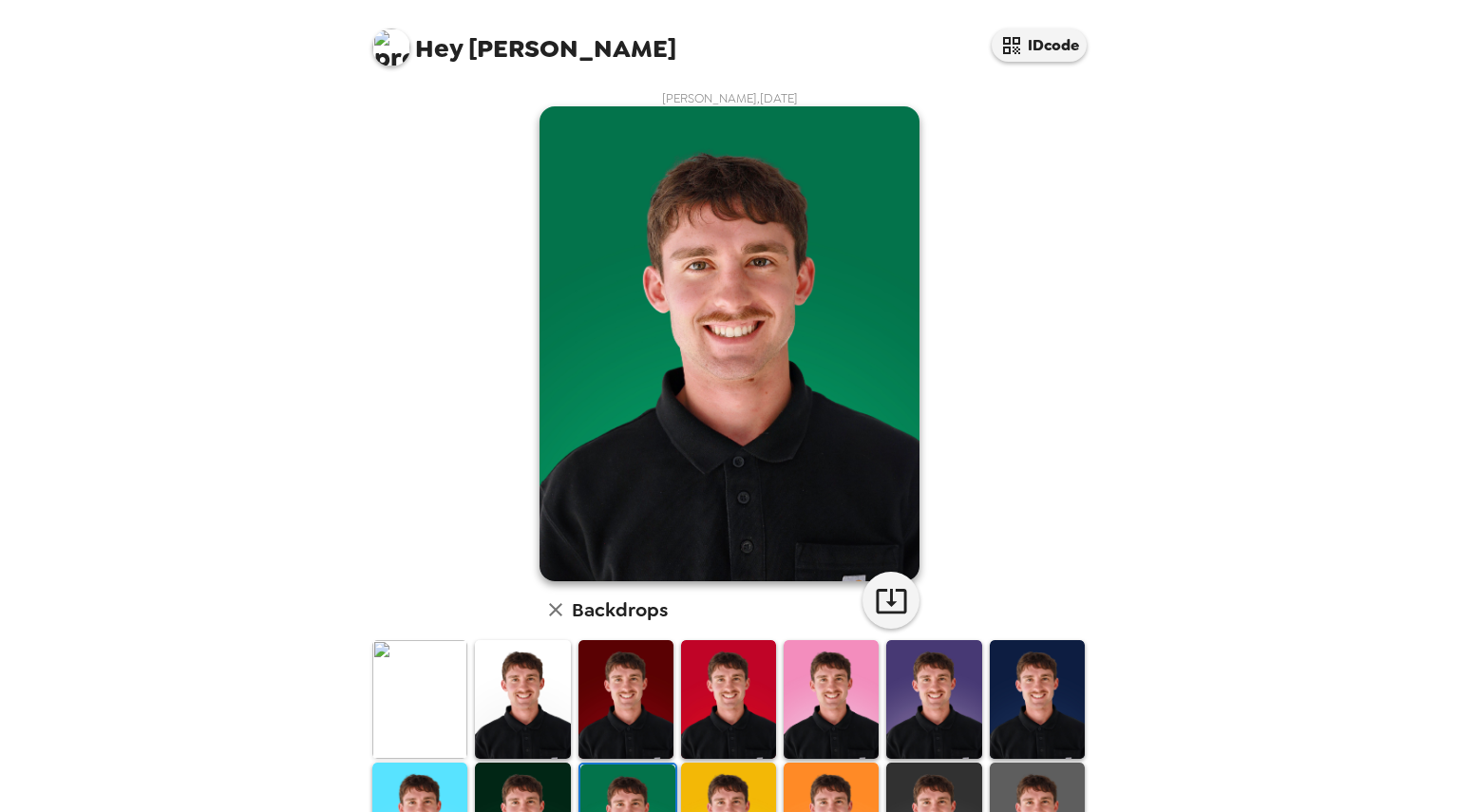
scroll to position [82, 0]
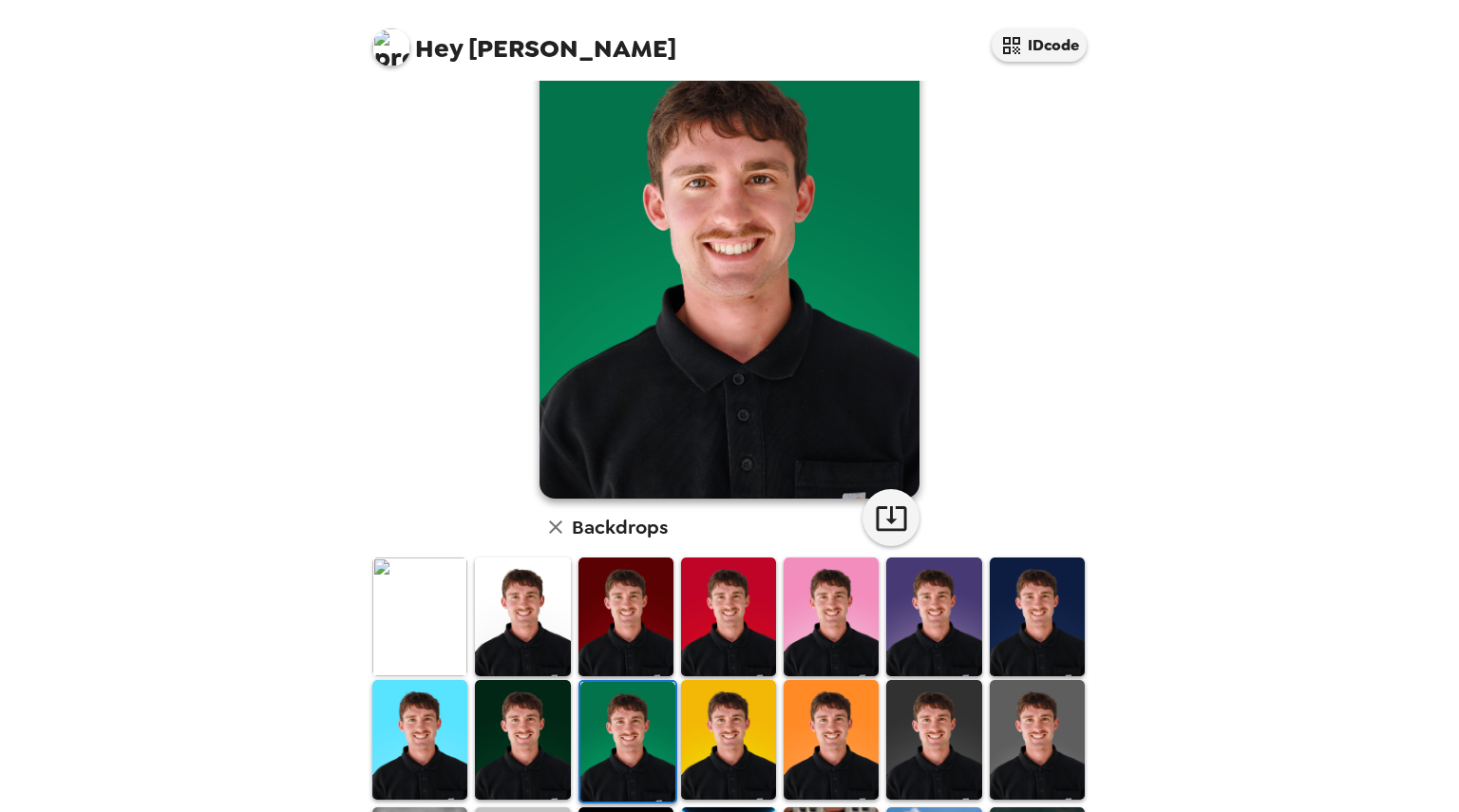
click at [433, 610] on img at bounding box center [420, 617] width 95 height 118
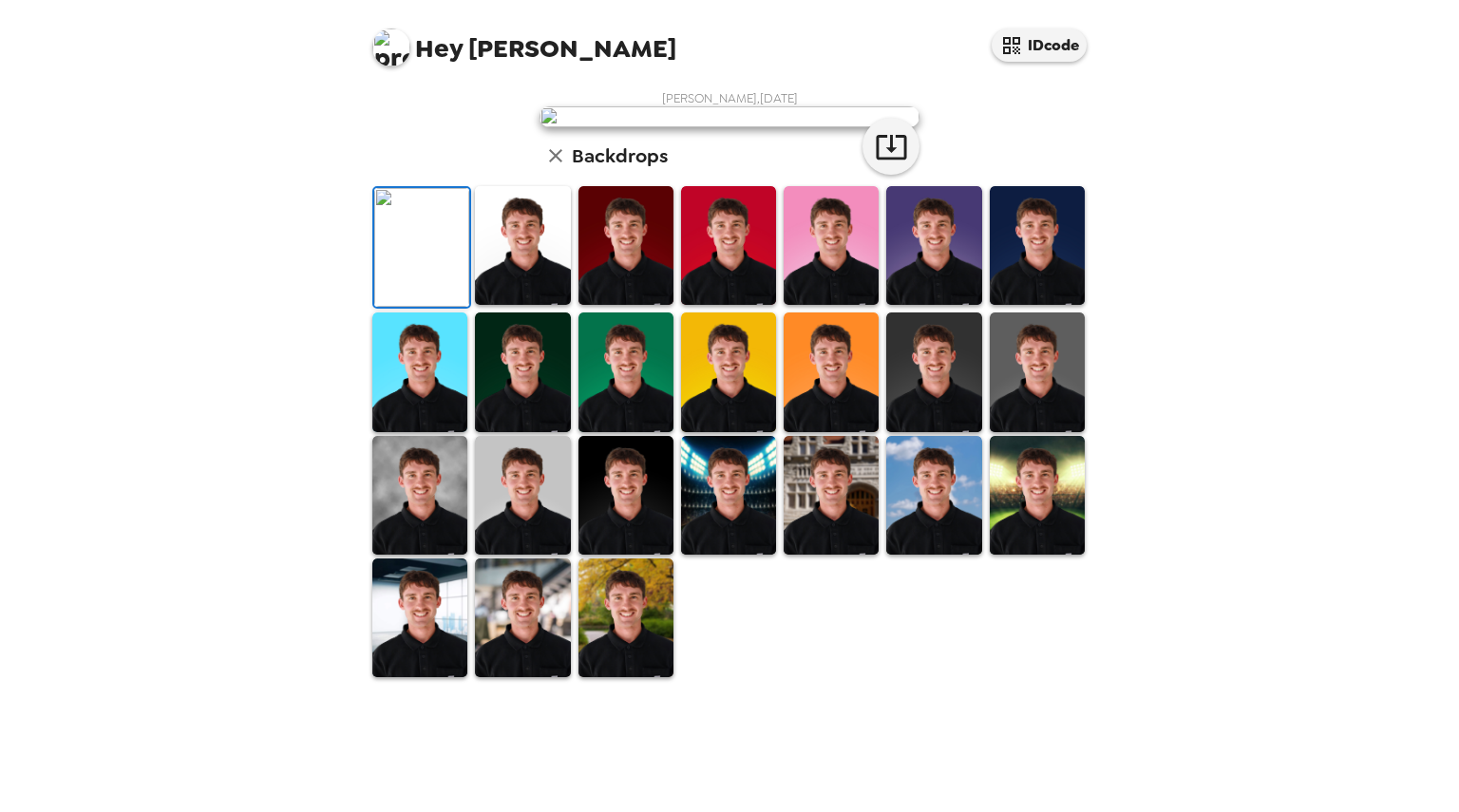
scroll to position [0, 0]
click at [499, 305] on img at bounding box center [522, 245] width 95 height 118
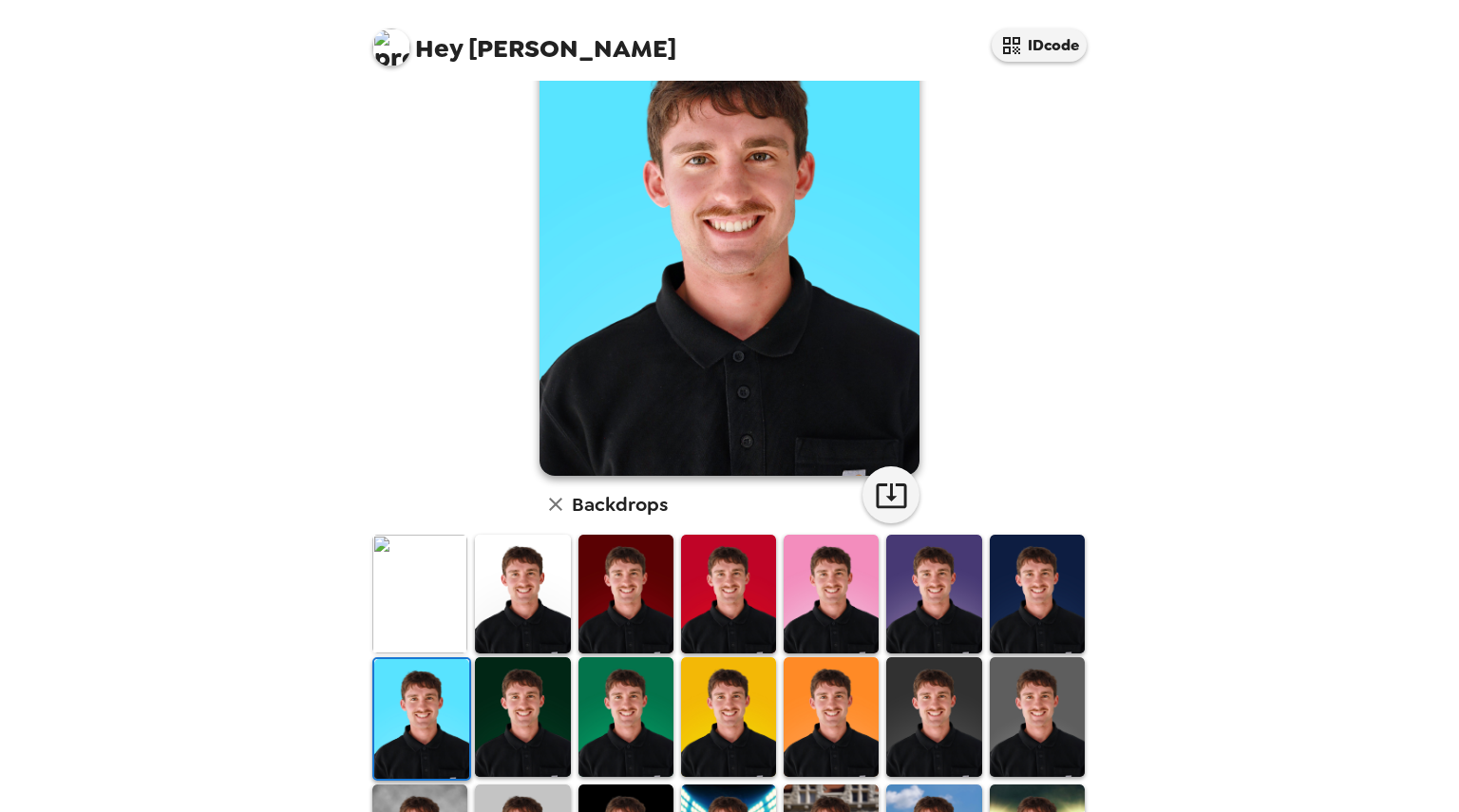
scroll to position [157, 0]
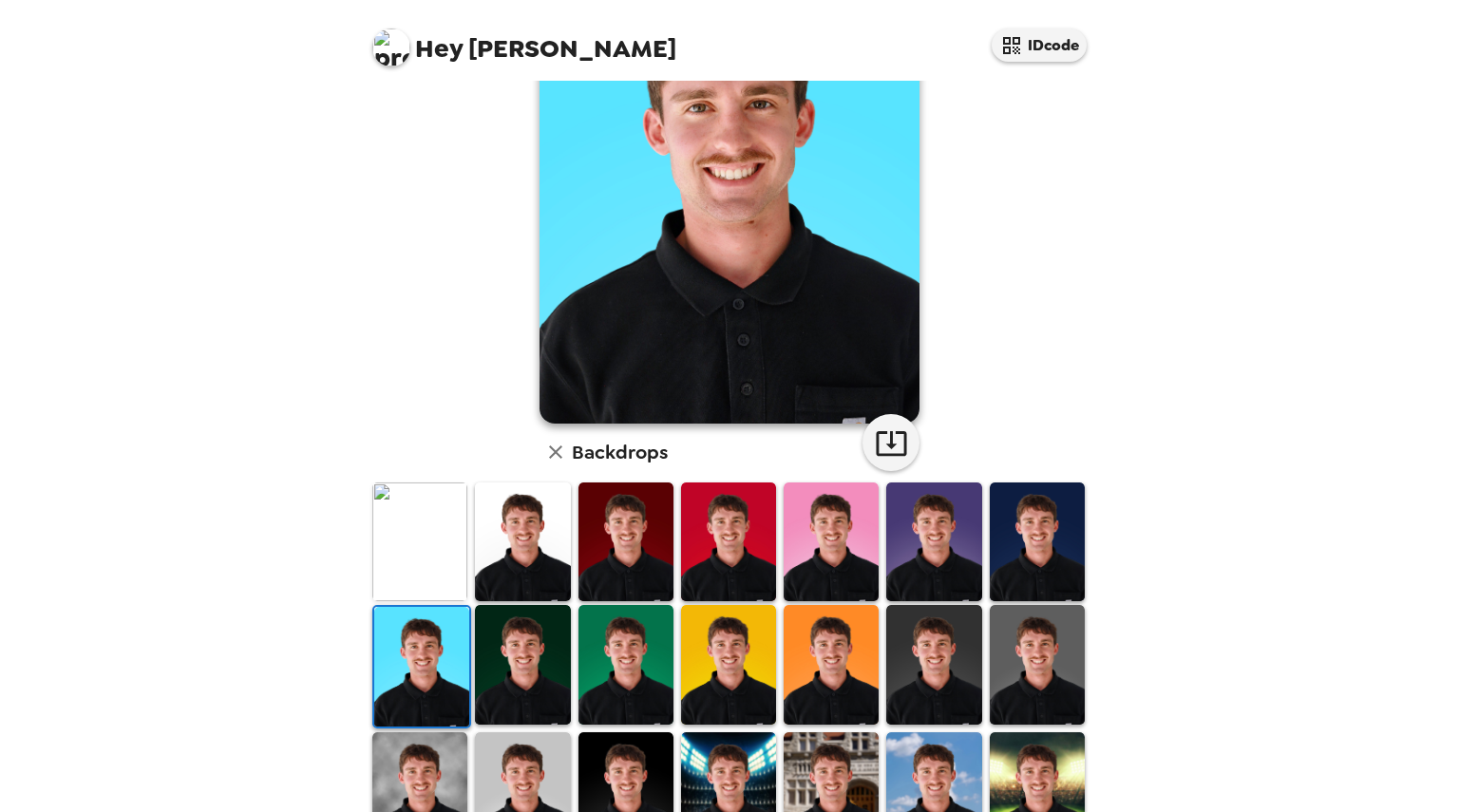
click at [503, 660] on img at bounding box center [522, 665] width 95 height 118
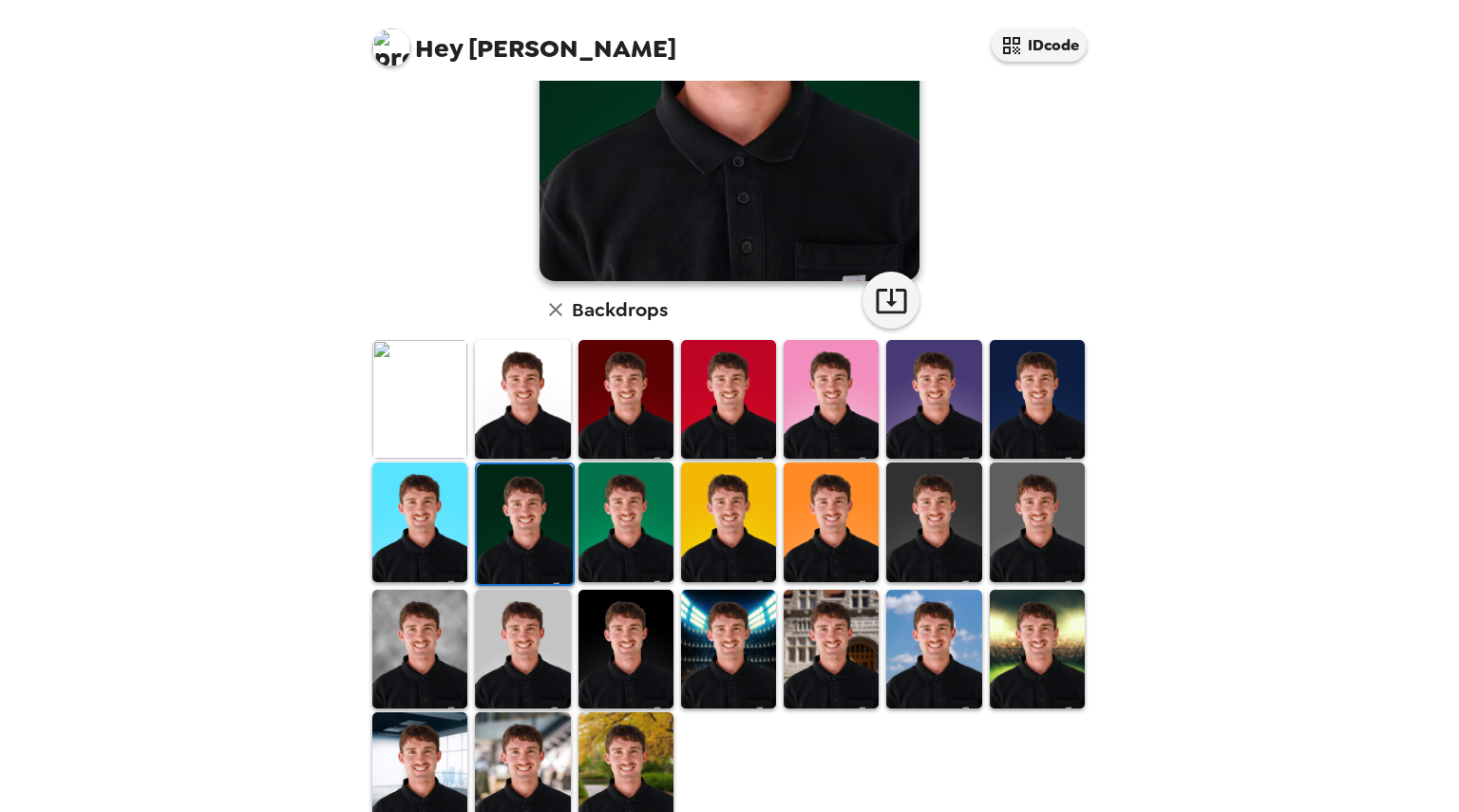
click at [490, 651] on img at bounding box center [522, 649] width 95 height 118
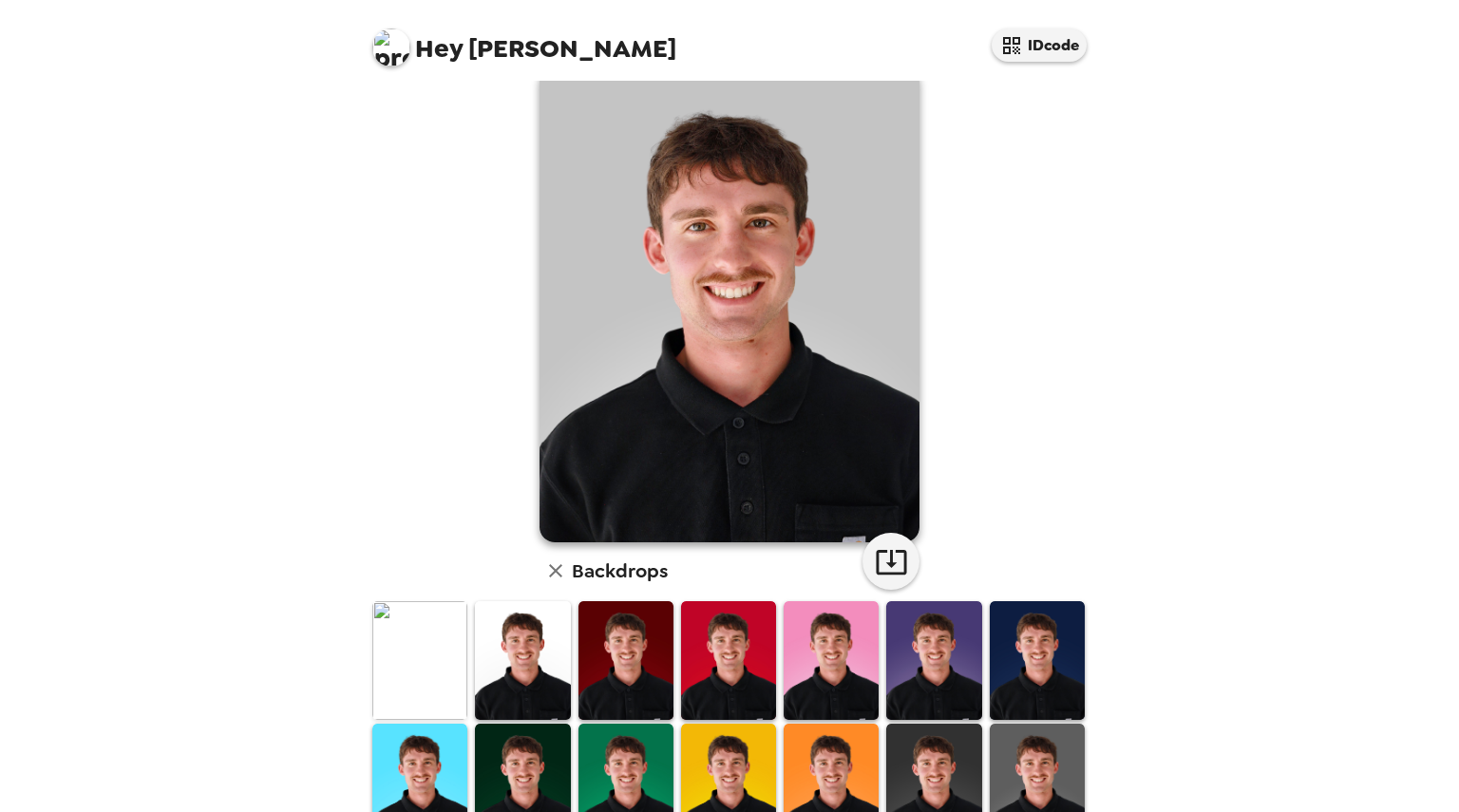
scroll to position [0, 0]
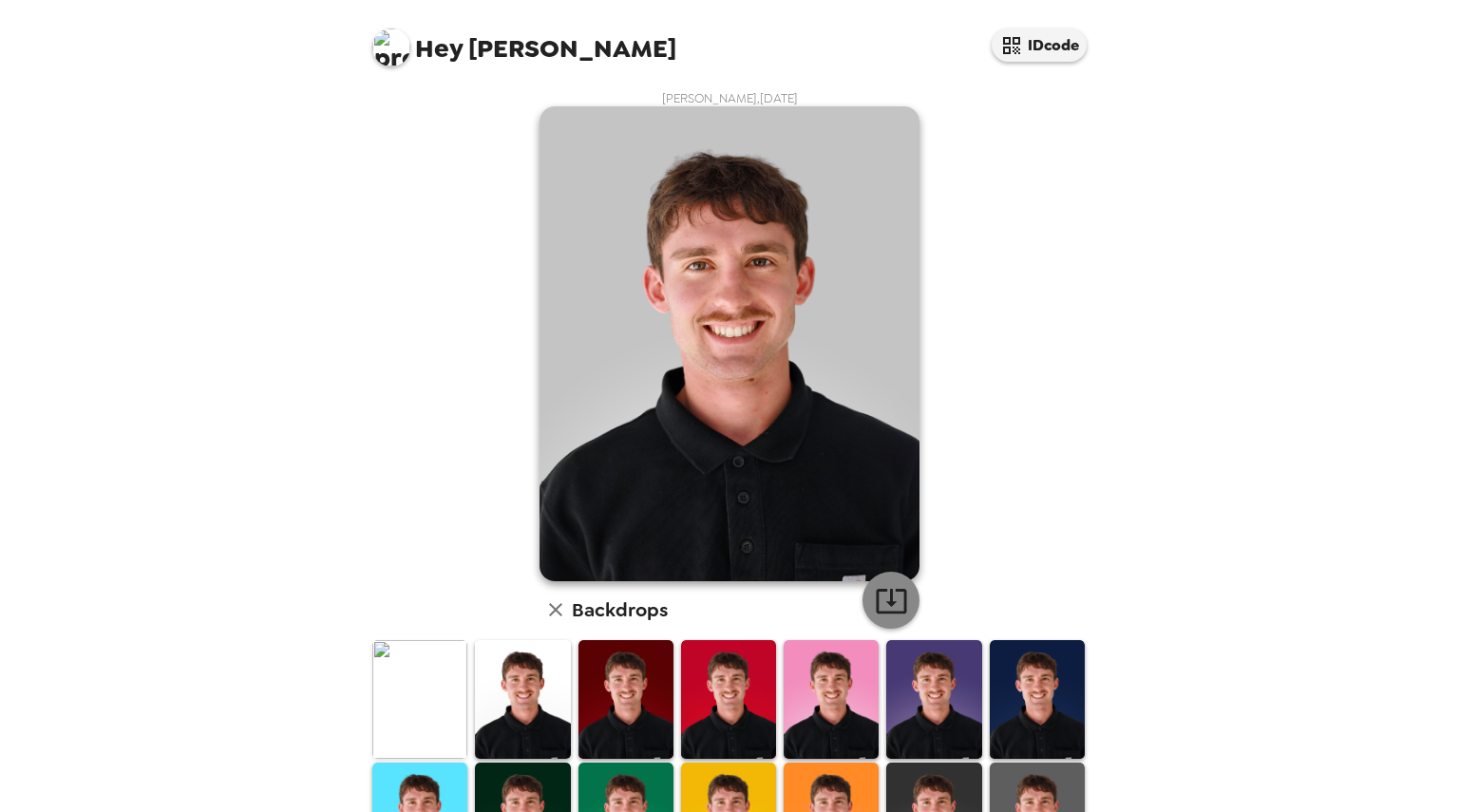
click at [889, 596] on icon "button" at bounding box center [892, 601] width 33 height 33
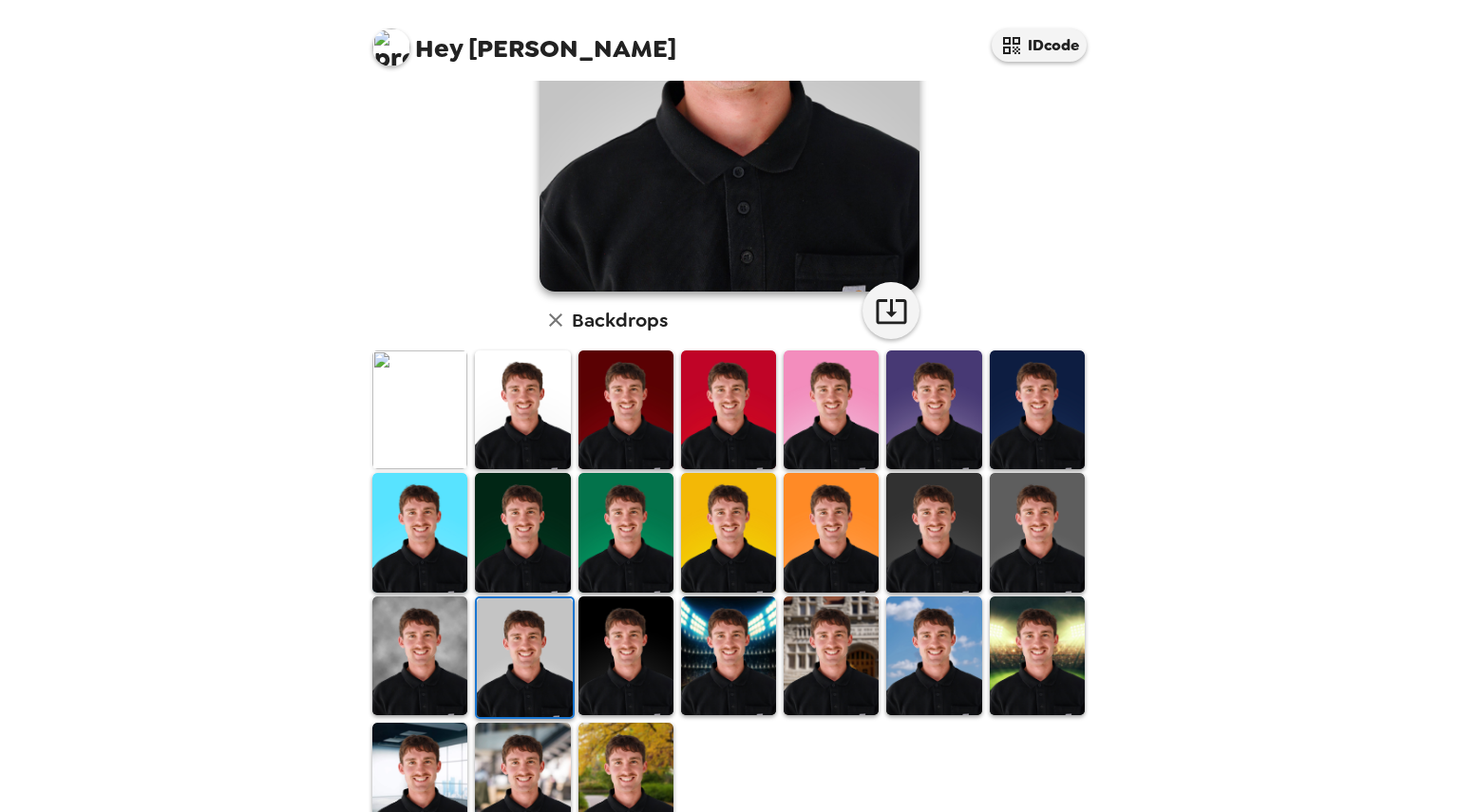
scroll to position [317, 0]
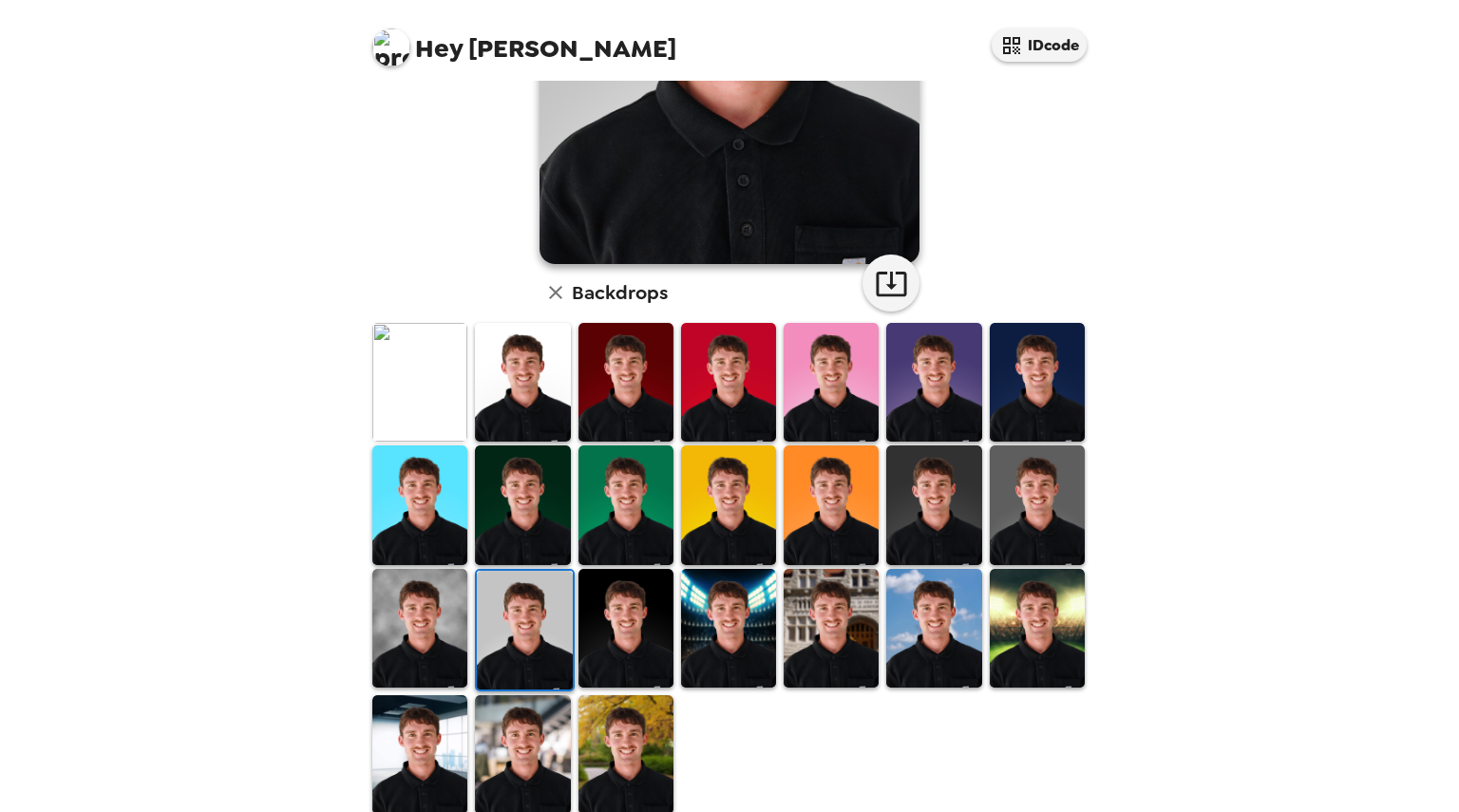
click at [942, 513] on img at bounding box center [933, 504] width 95 height 118
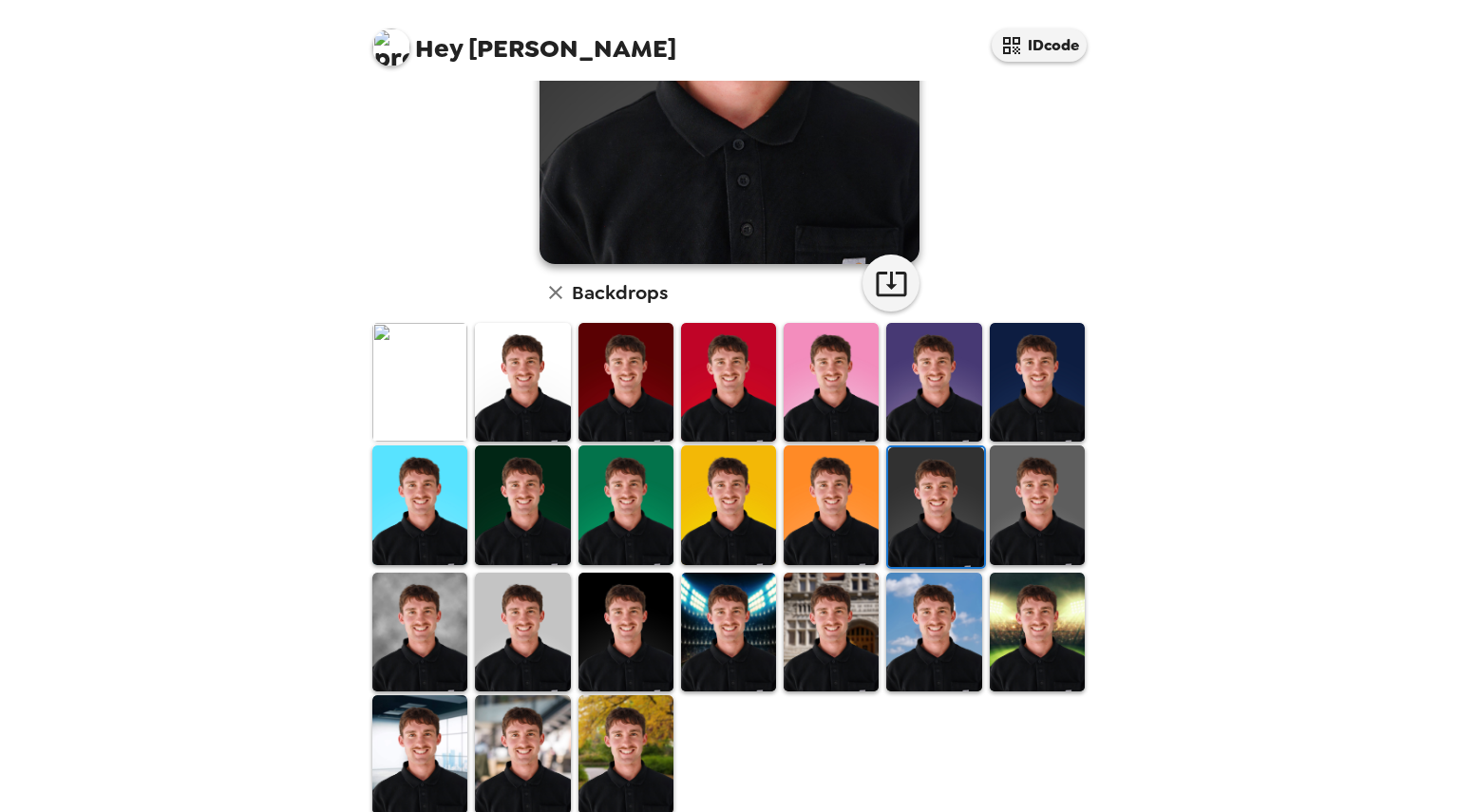
scroll to position [0, 0]
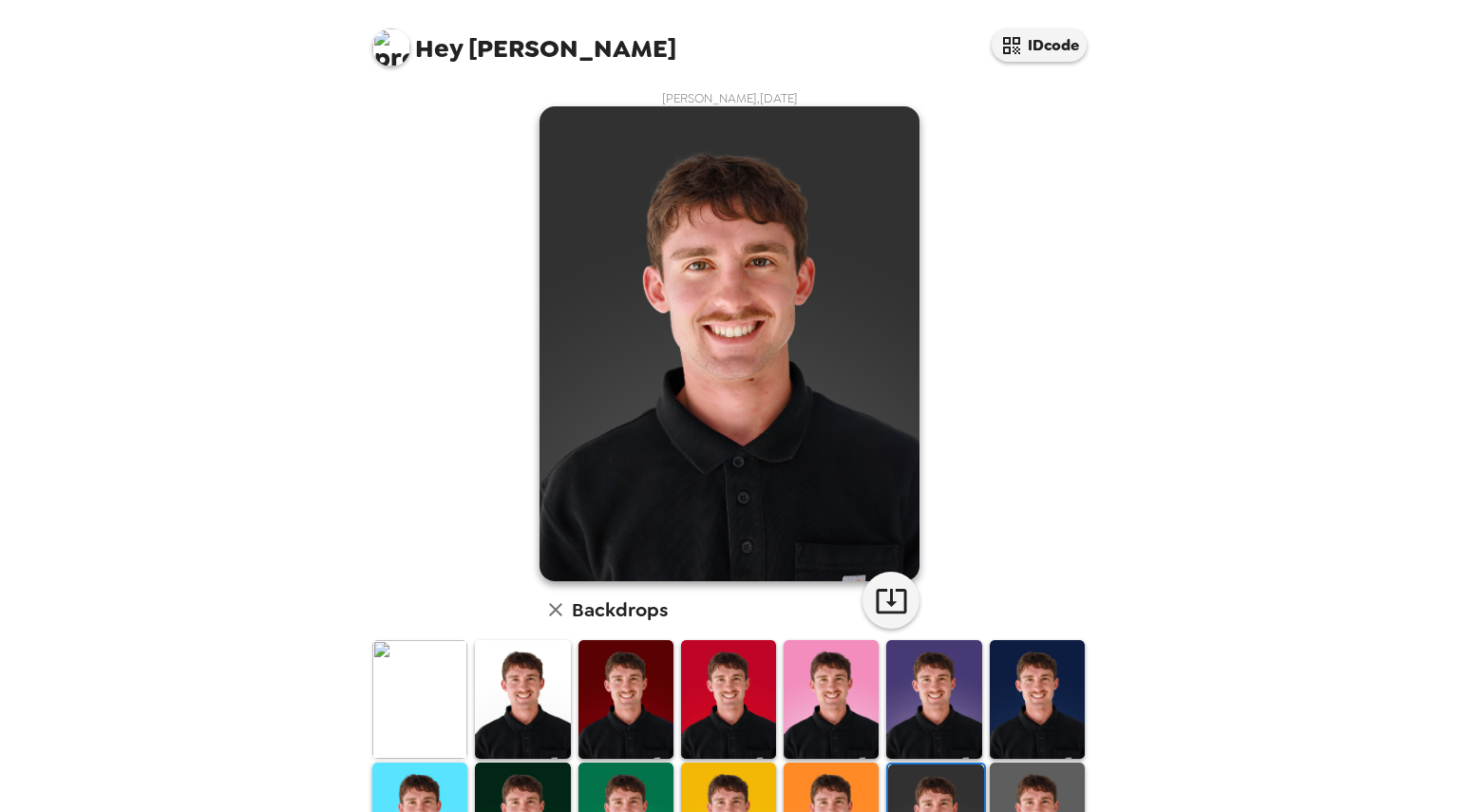
click at [1022, 791] on img at bounding box center [1037, 822] width 95 height 118
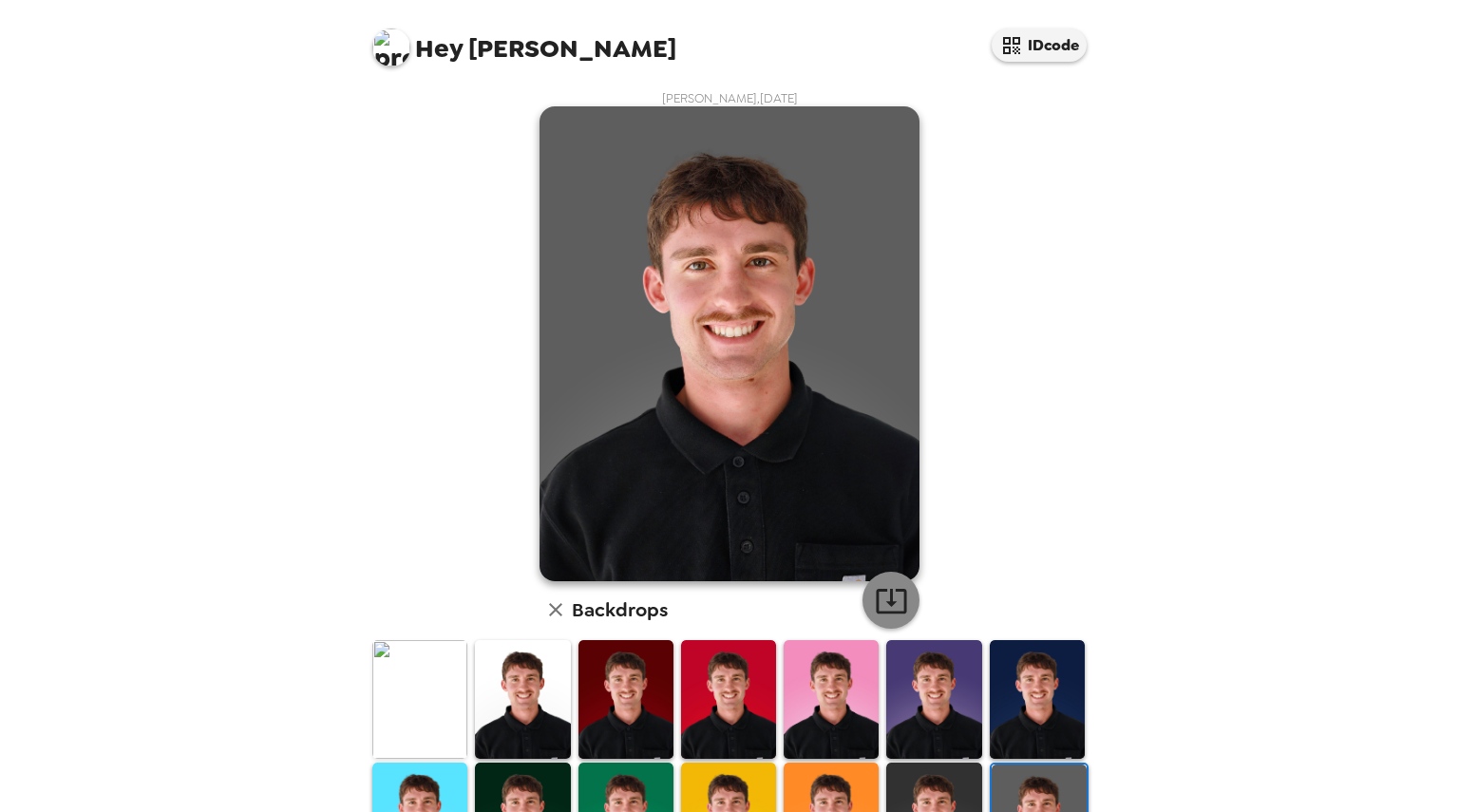
click at [885, 597] on icon "button" at bounding box center [892, 601] width 33 height 33
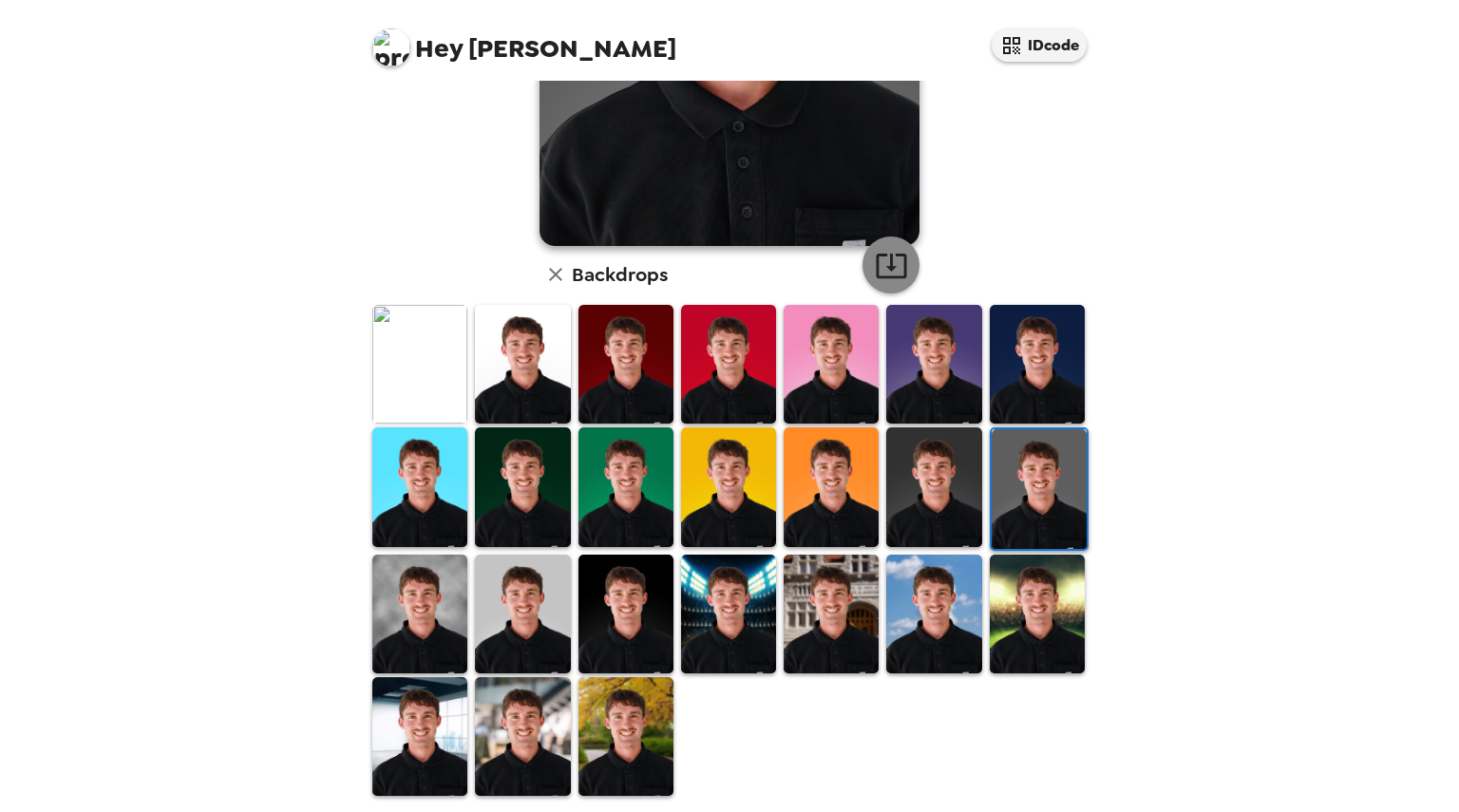
scroll to position [339, 0]
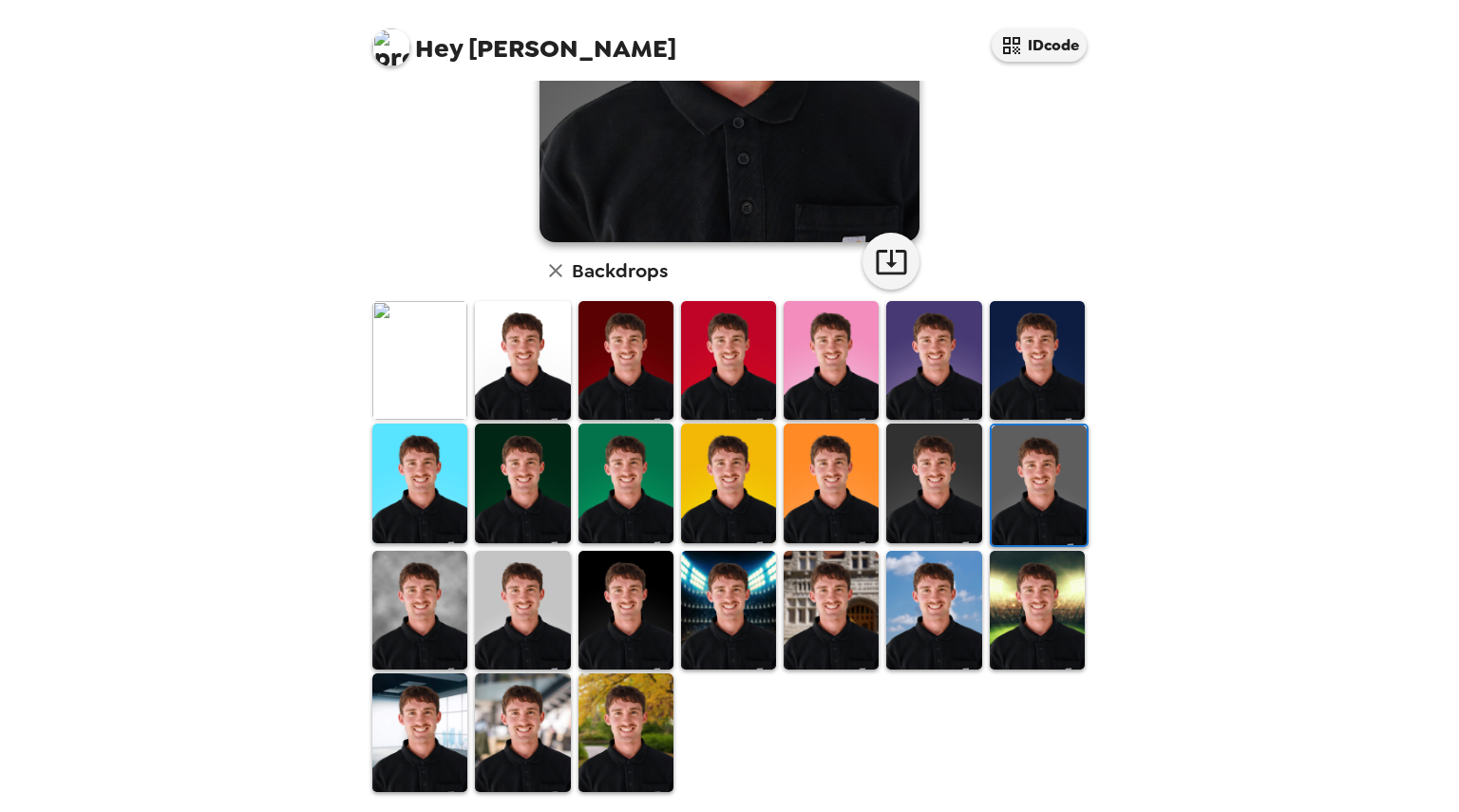
click at [438, 708] on img at bounding box center [420, 732] width 95 height 118
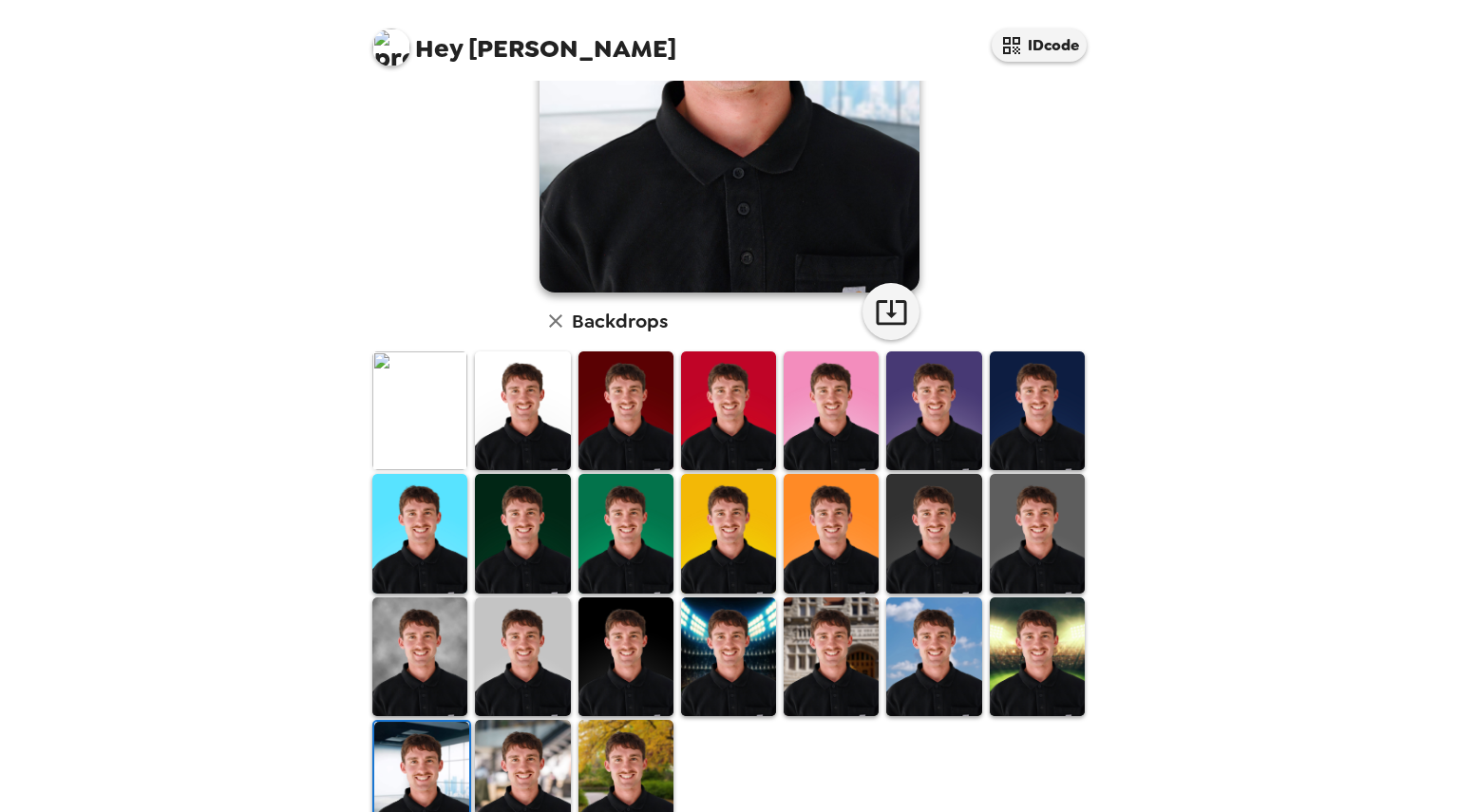
scroll to position [0, 0]
